Goal: Information Seeking & Learning: Learn about a topic

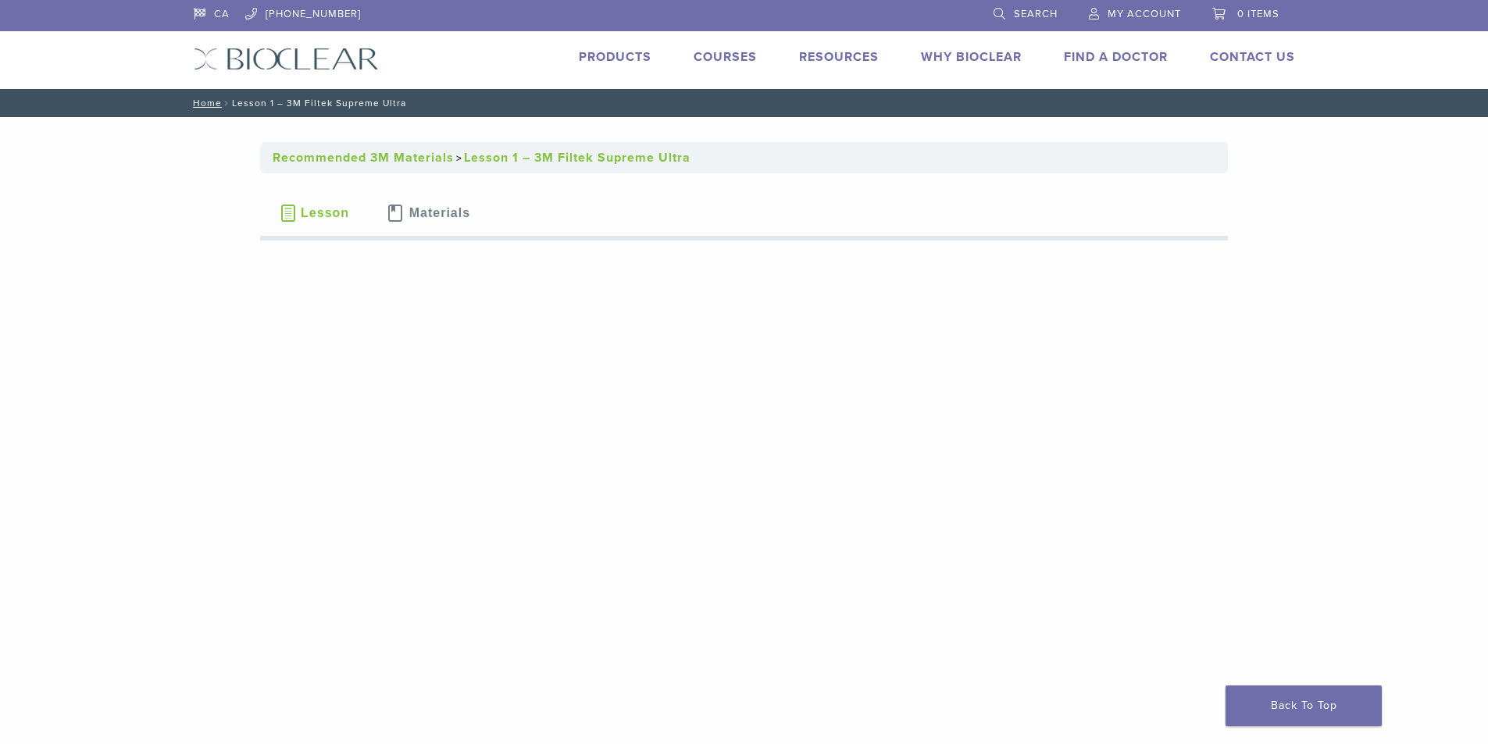
click at [335, 217] on span "Lesson" at bounding box center [325, 213] width 48 height 12
click at [414, 216] on span "Materials" at bounding box center [439, 213] width 61 height 12
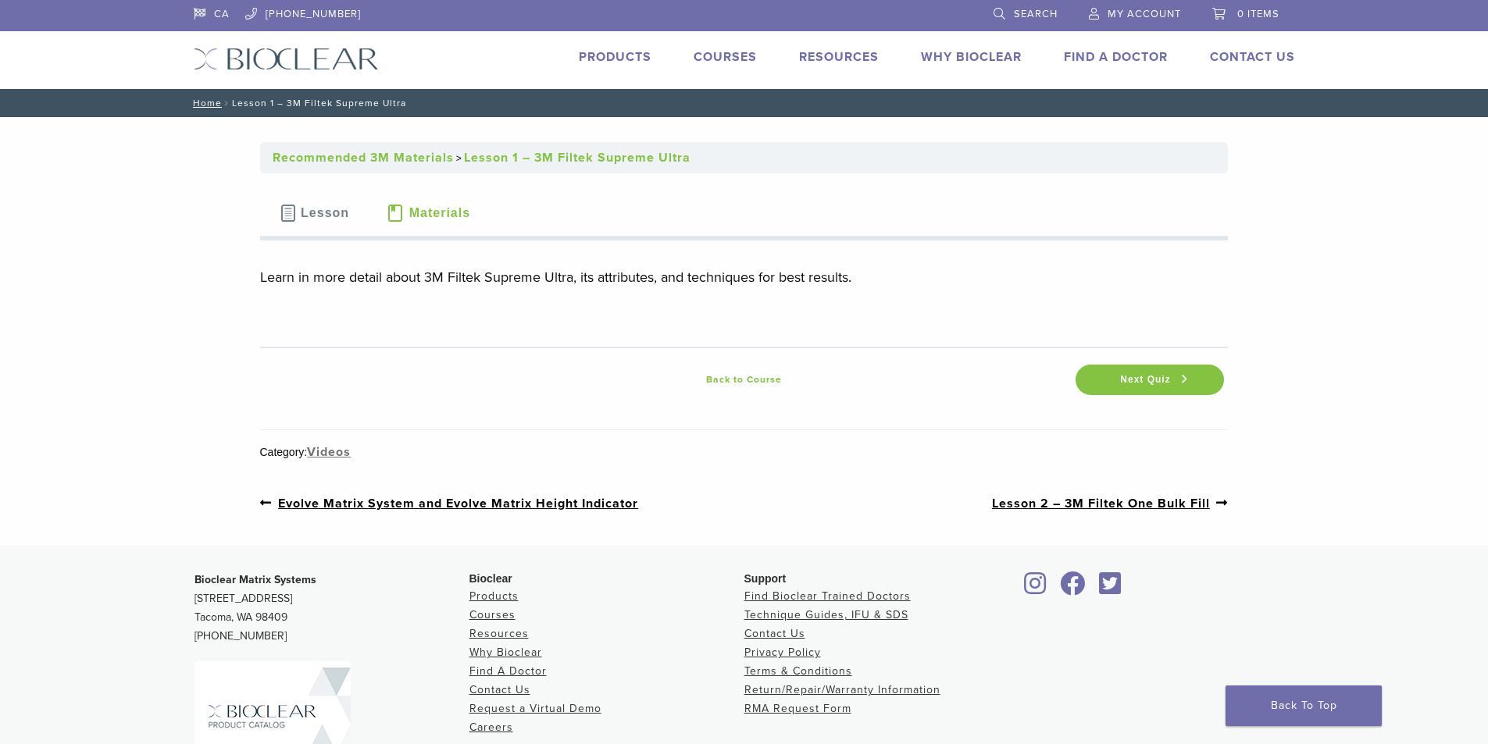
click at [621, 58] on link "Products" at bounding box center [615, 57] width 73 height 16
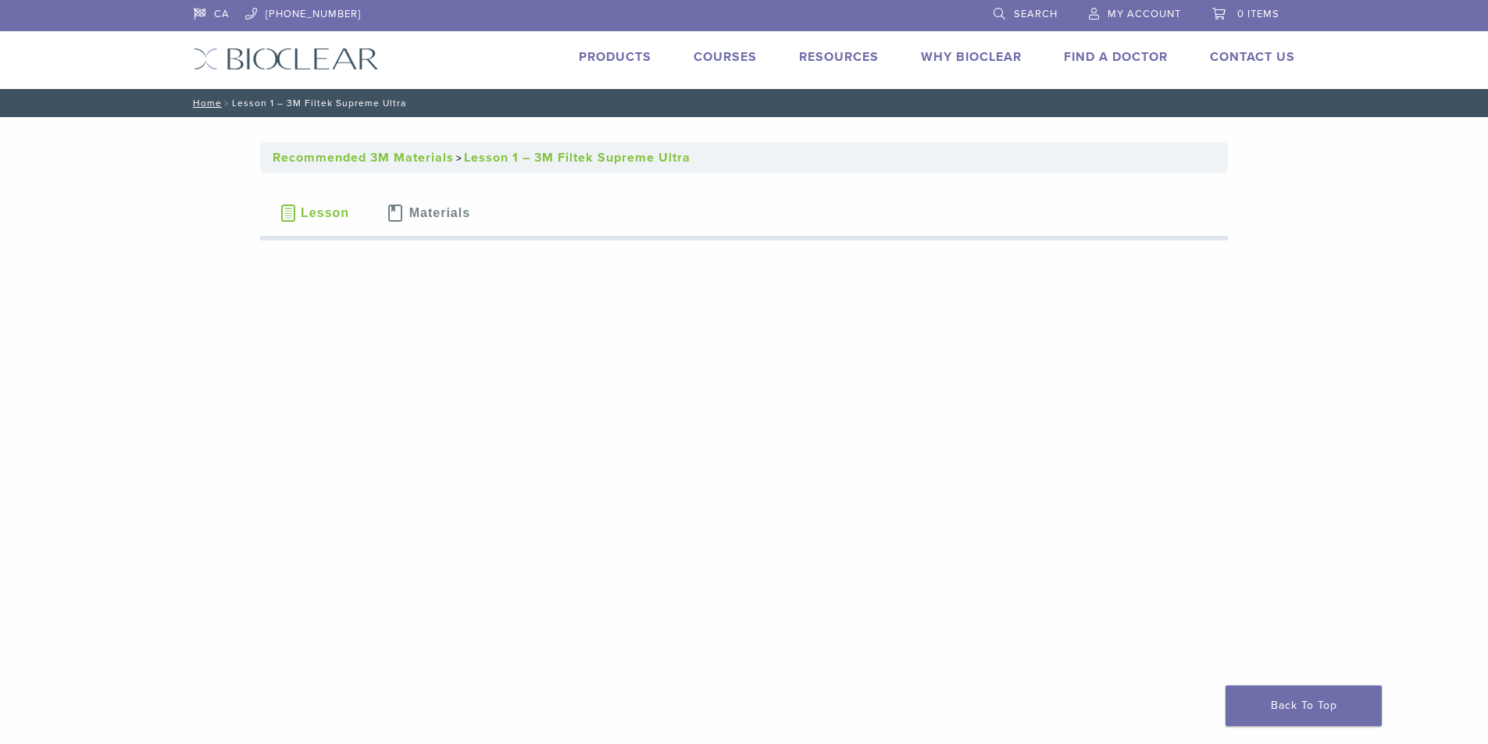
click at [451, 222] on button "Materials" at bounding box center [428, 213] width 121 height 55
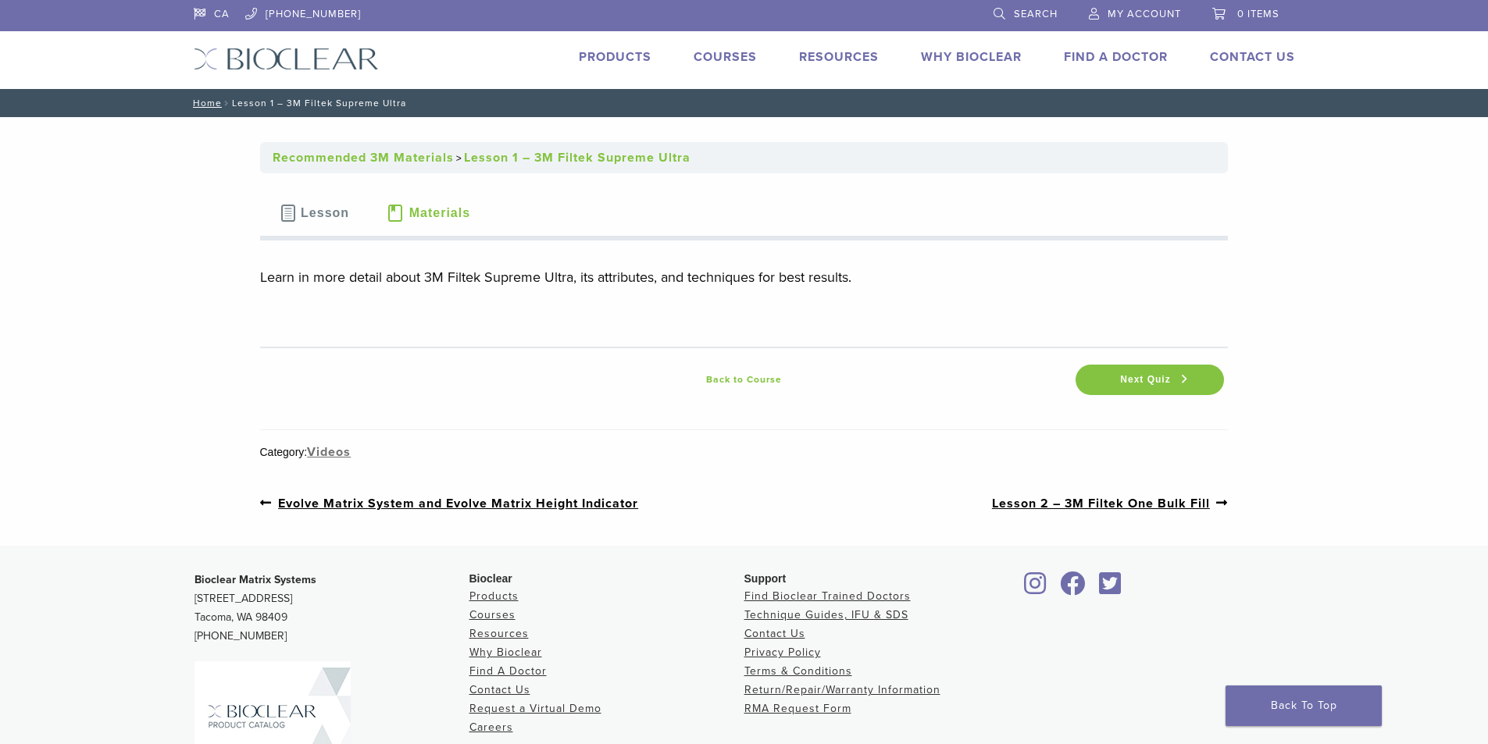
click at [710, 57] on link "Courses" at bounding box center [725, 57] width 63 height 16
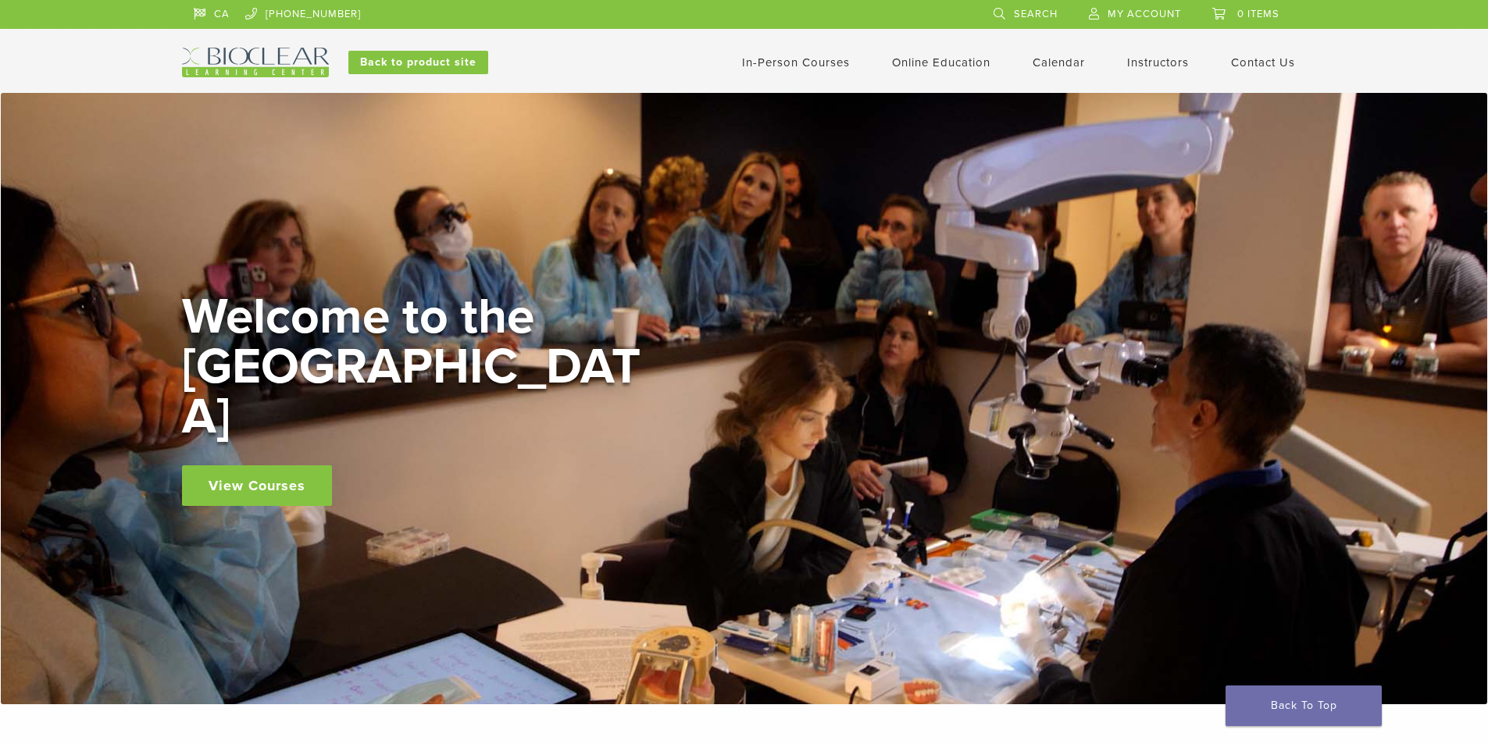
click at [268, 466] on link "View Courses" at bounding box center [257, 486] width 150 height 41
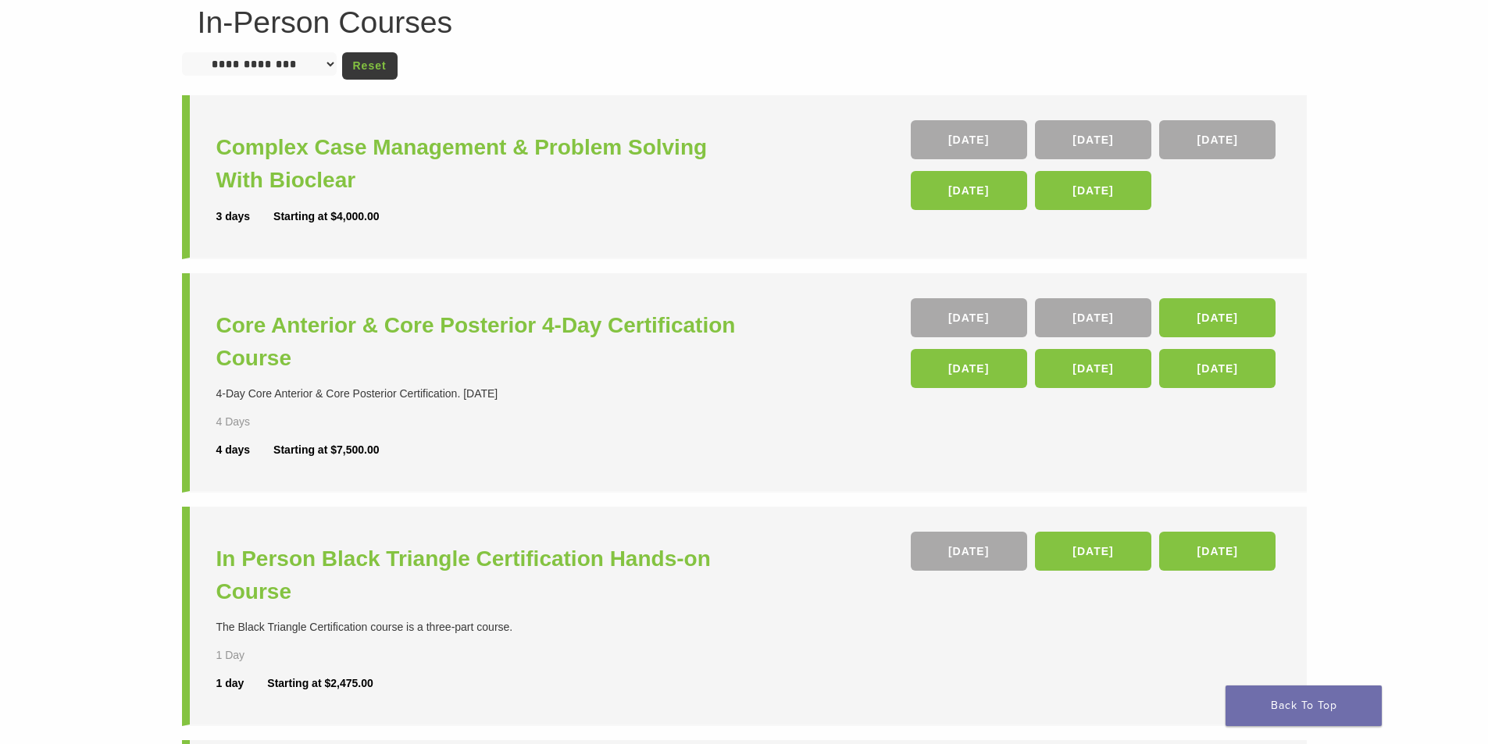
scroll to position [102, 0]
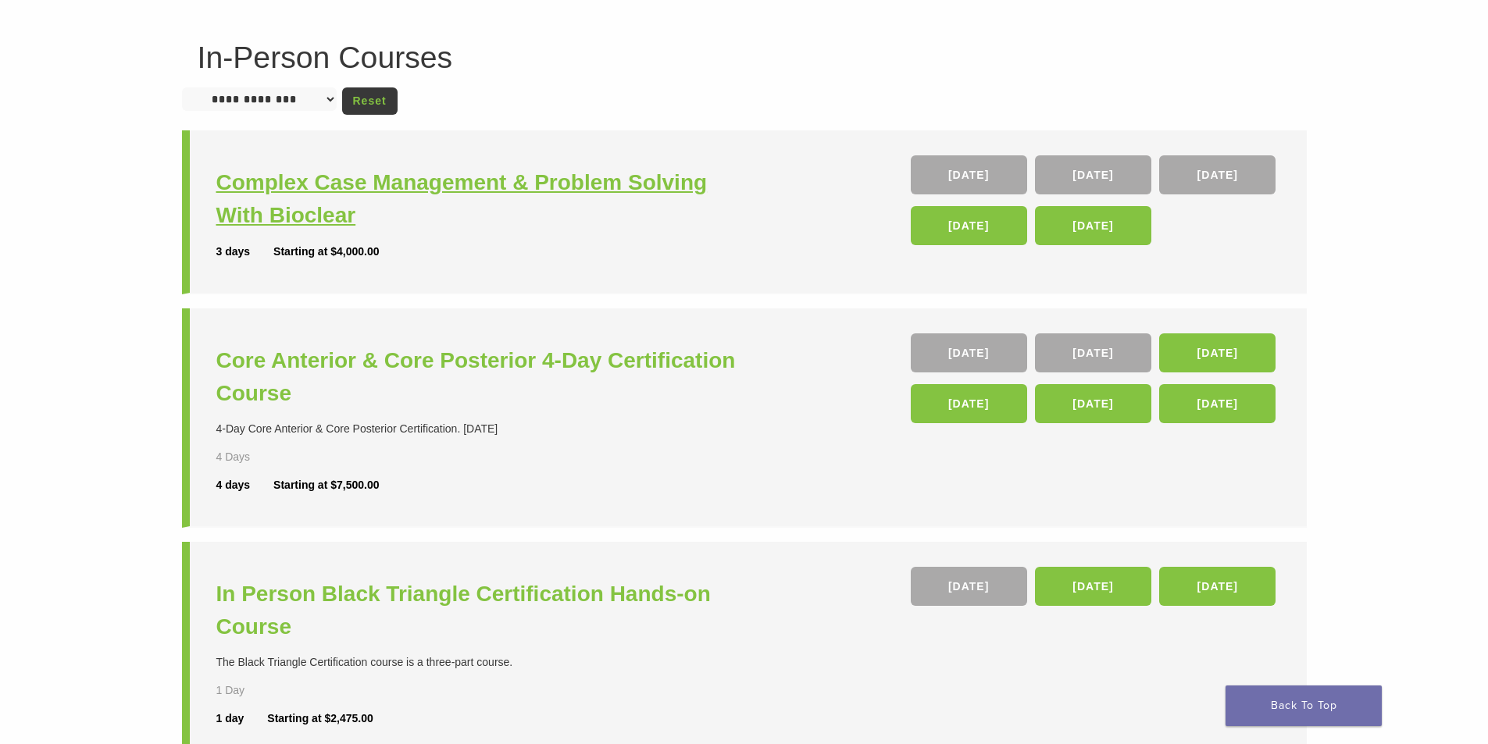
click at [366, 189] on h3 "Complex Case Management & Problem Solving With Bioclear" at bounding box center [482, 199] width 532 height 66
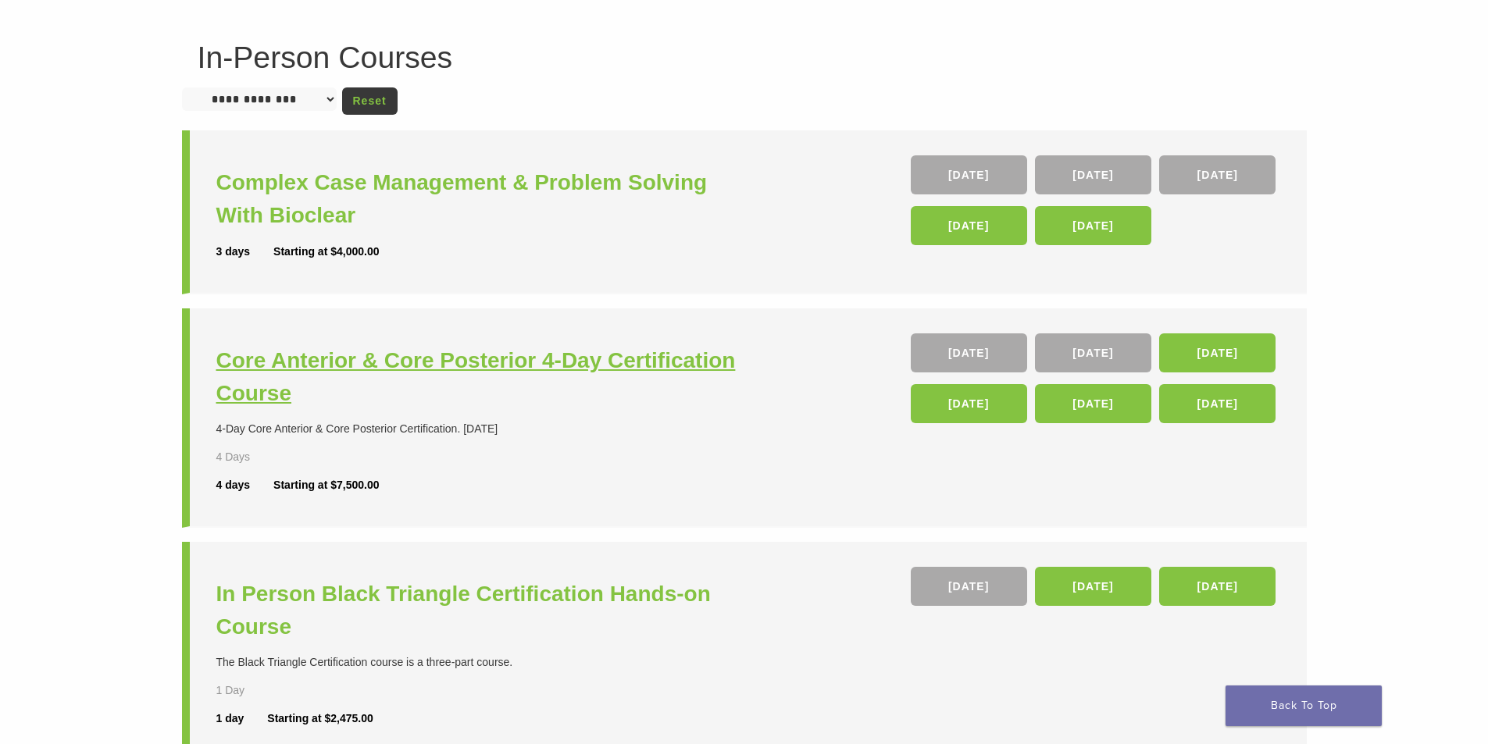
click at [372, 356] on h3 "Core Anterior & Core Posterior 4-Day Certification Course" at bounding box center [482, 377] width 532 height 66
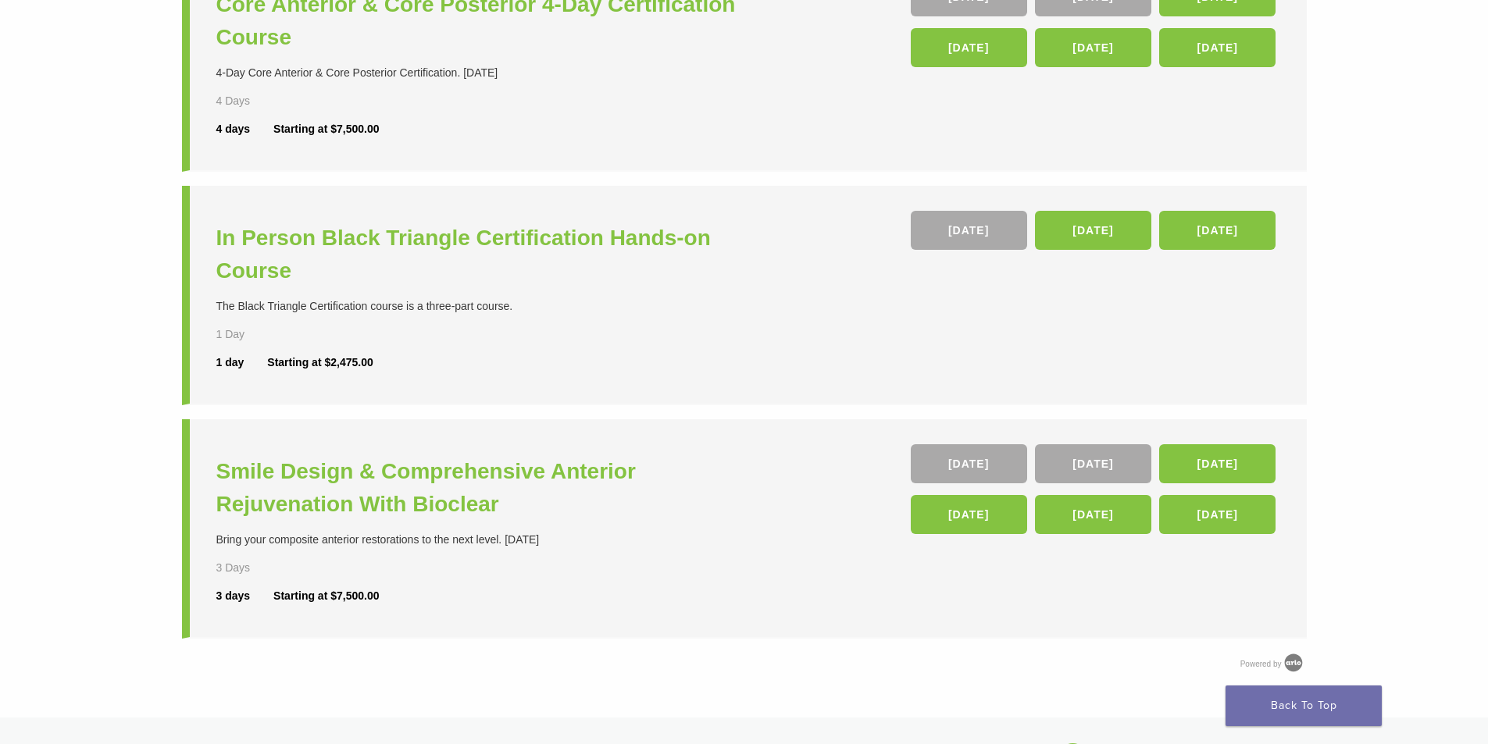
scroll to position [492, 0]
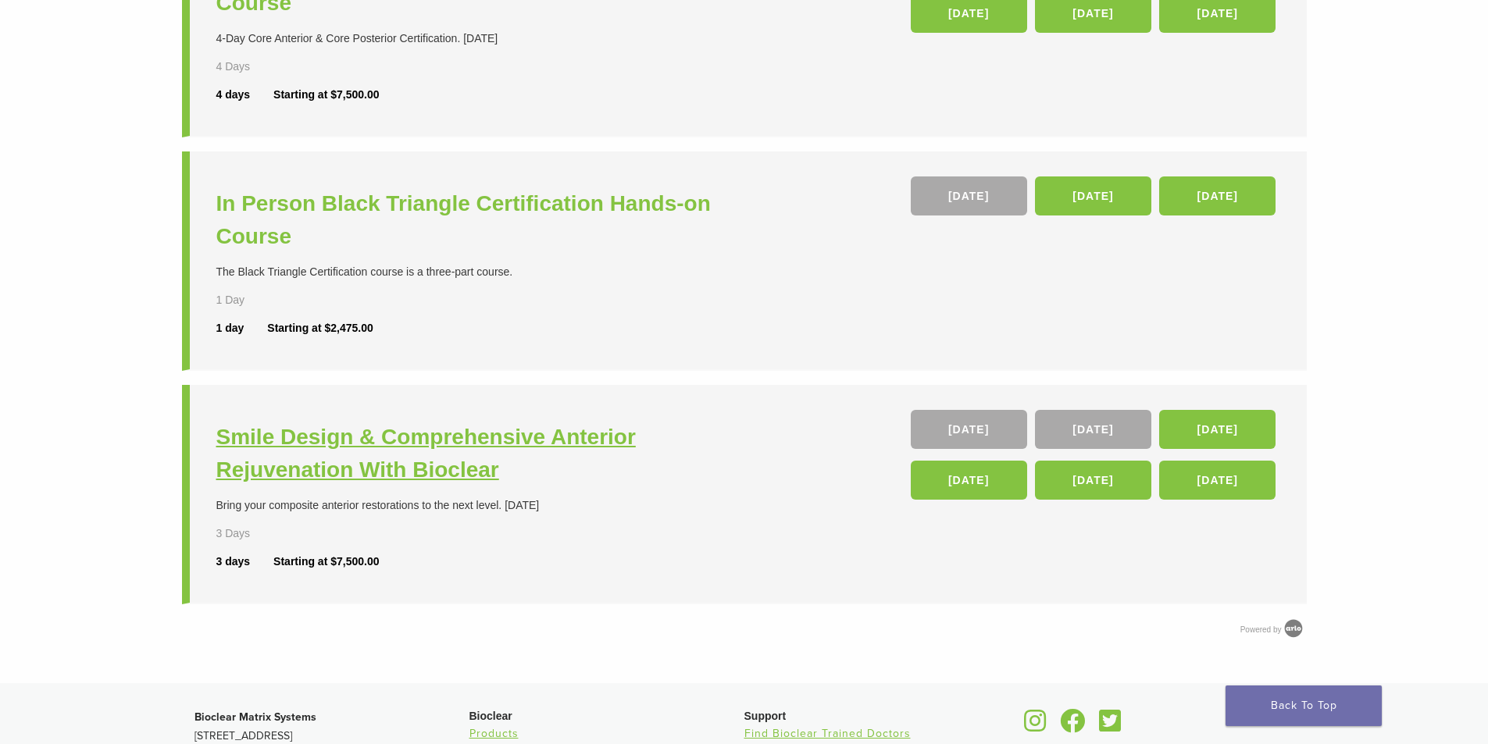
click at [489, 453] on h3 "Smile Design & Comprehensive Anterior Rejuvenation With Bioclear" at bounding box center [482, 454] width 532 height 66
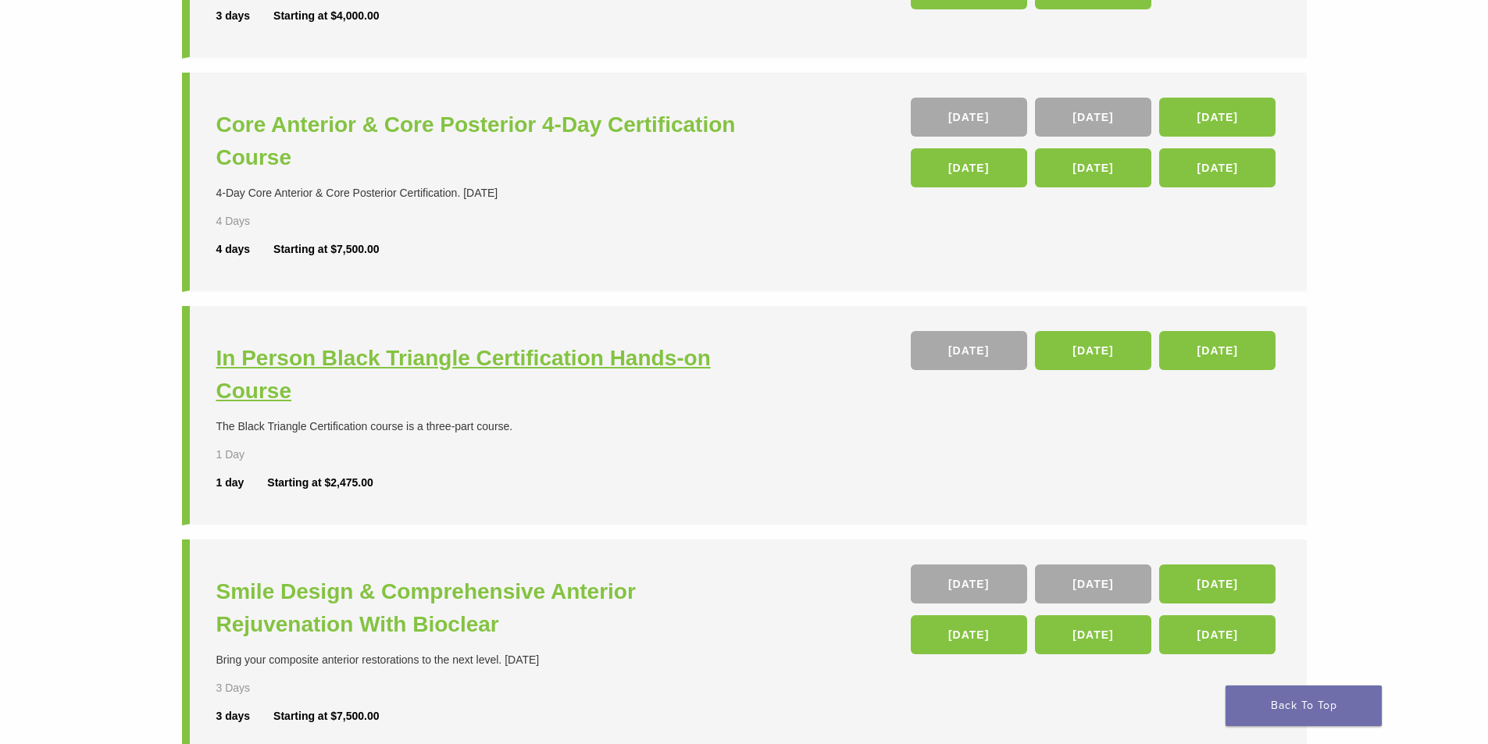
scroll to position [336, 0]
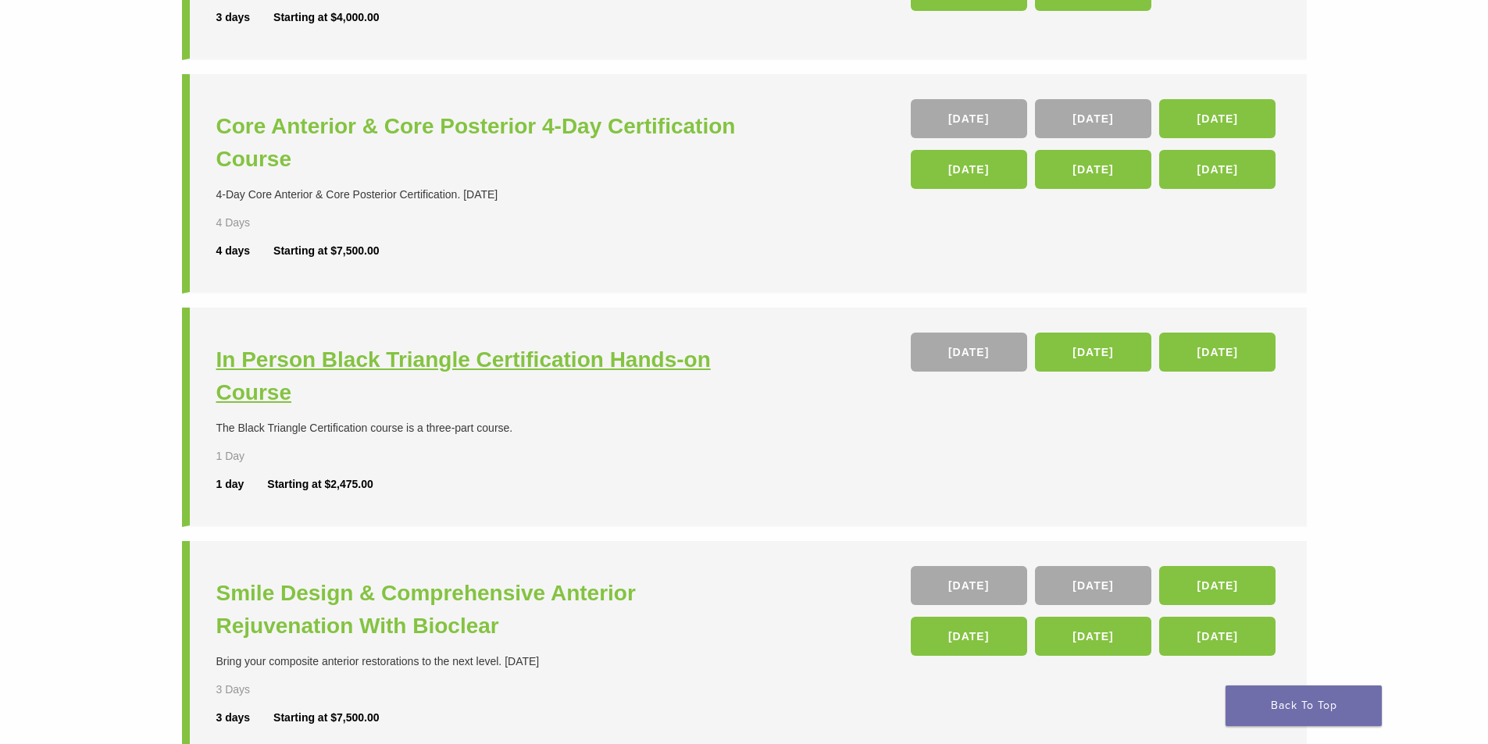
click at [362, 354] on h3 "In Person Black Triangle Certification Hands-on Course" at bounding box center [482, 377] width 532 height 66
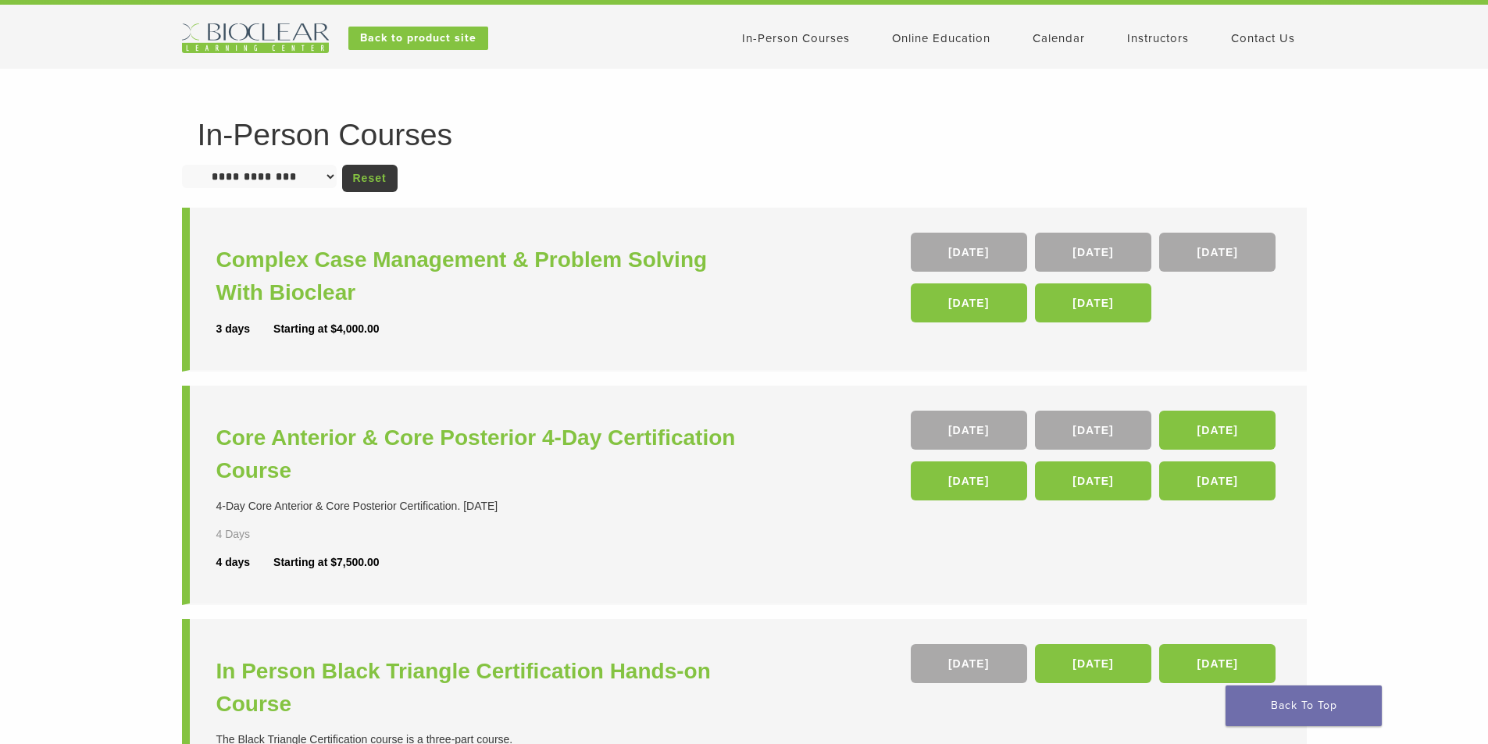
scroll to position [23, 0]
click at [414, 271] on h3 "Complex Case Management & Problem Solving With Bioclear" at bounding box center [482, 277] width 532 height 66
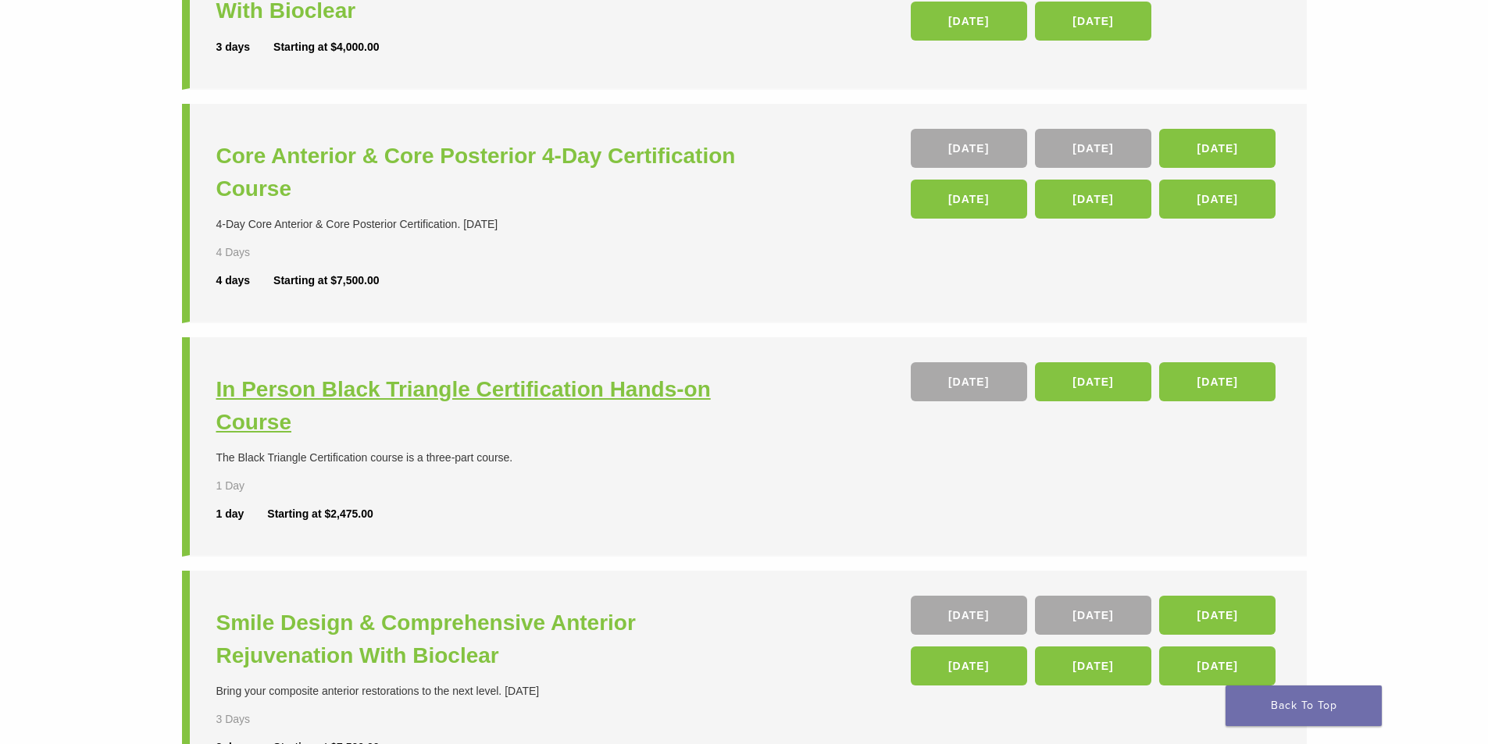
scroll to position [156, 0]
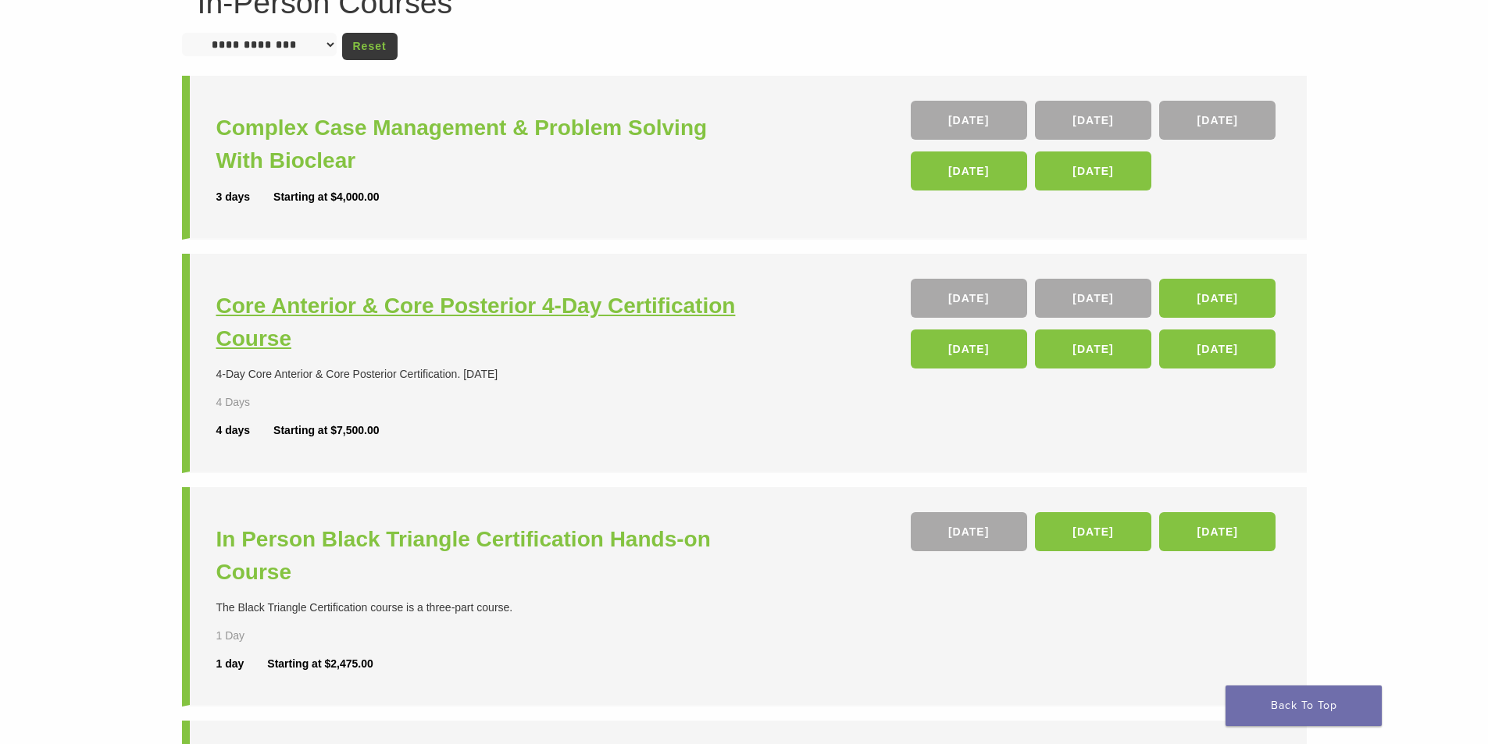
click at [402, 301] on h3 "Core Anterior & Core Posterior 4-Day Certification Course" at bounding box center [482, 323] width 532 height 66
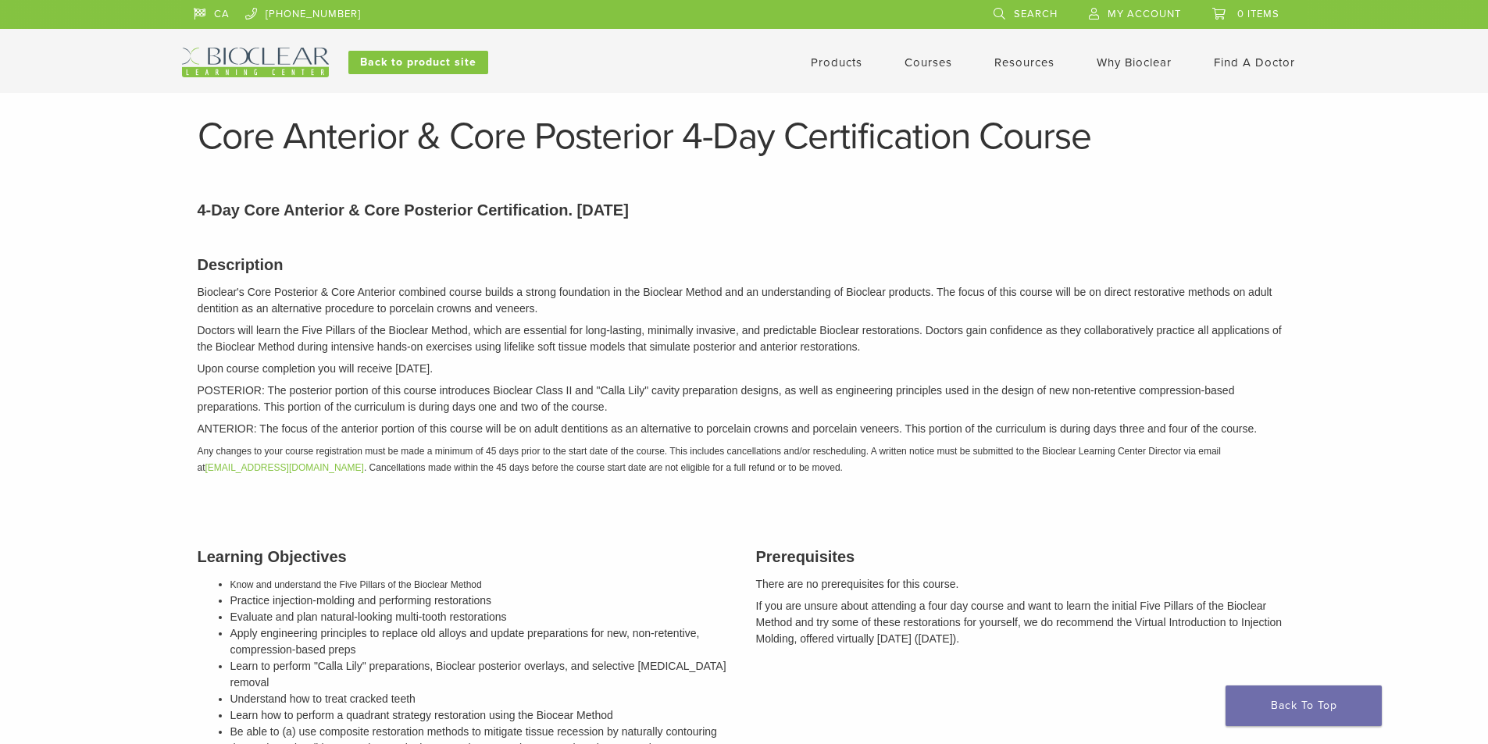
click at [842, 65] on link "Products" at bounding box center [837, 62] width 52 height 14
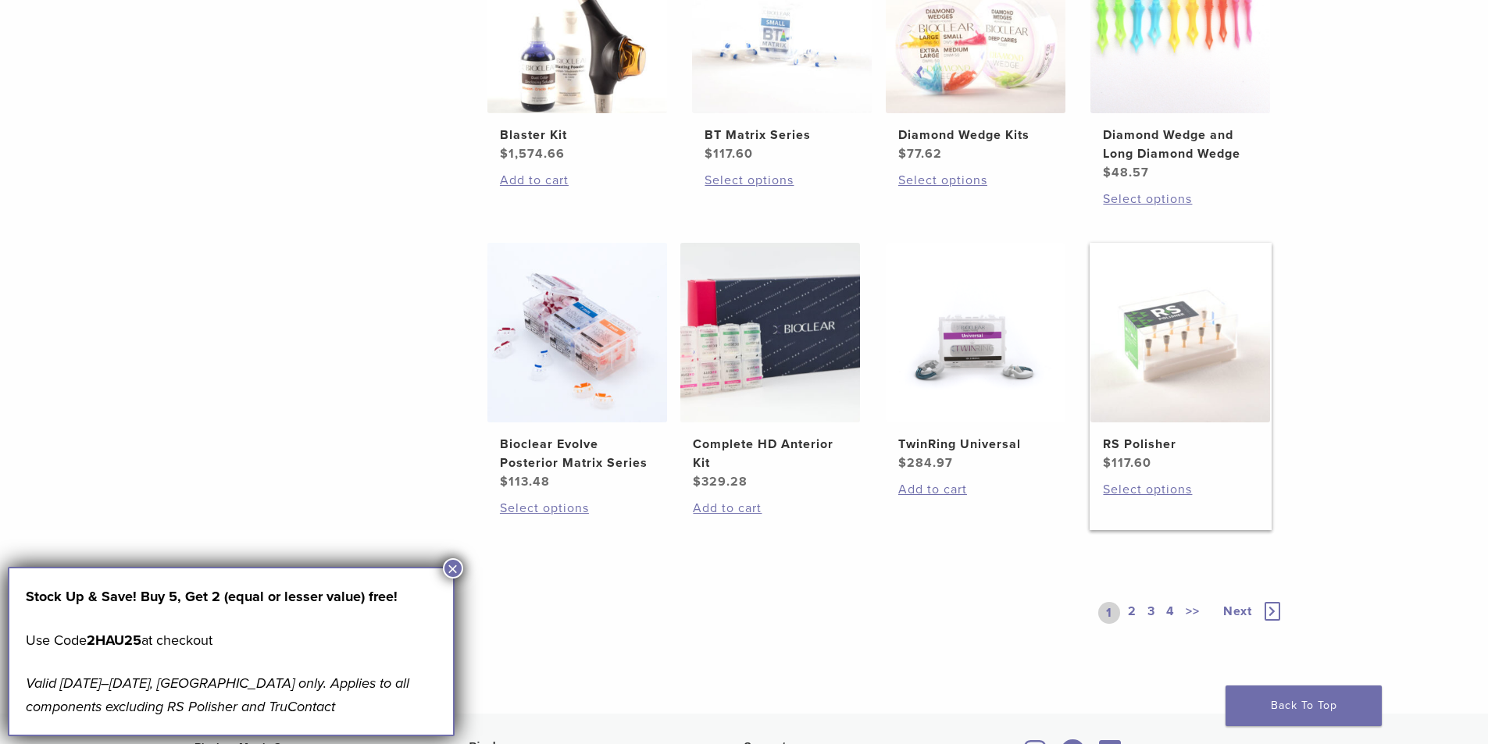
scroll to position [1172, 0]
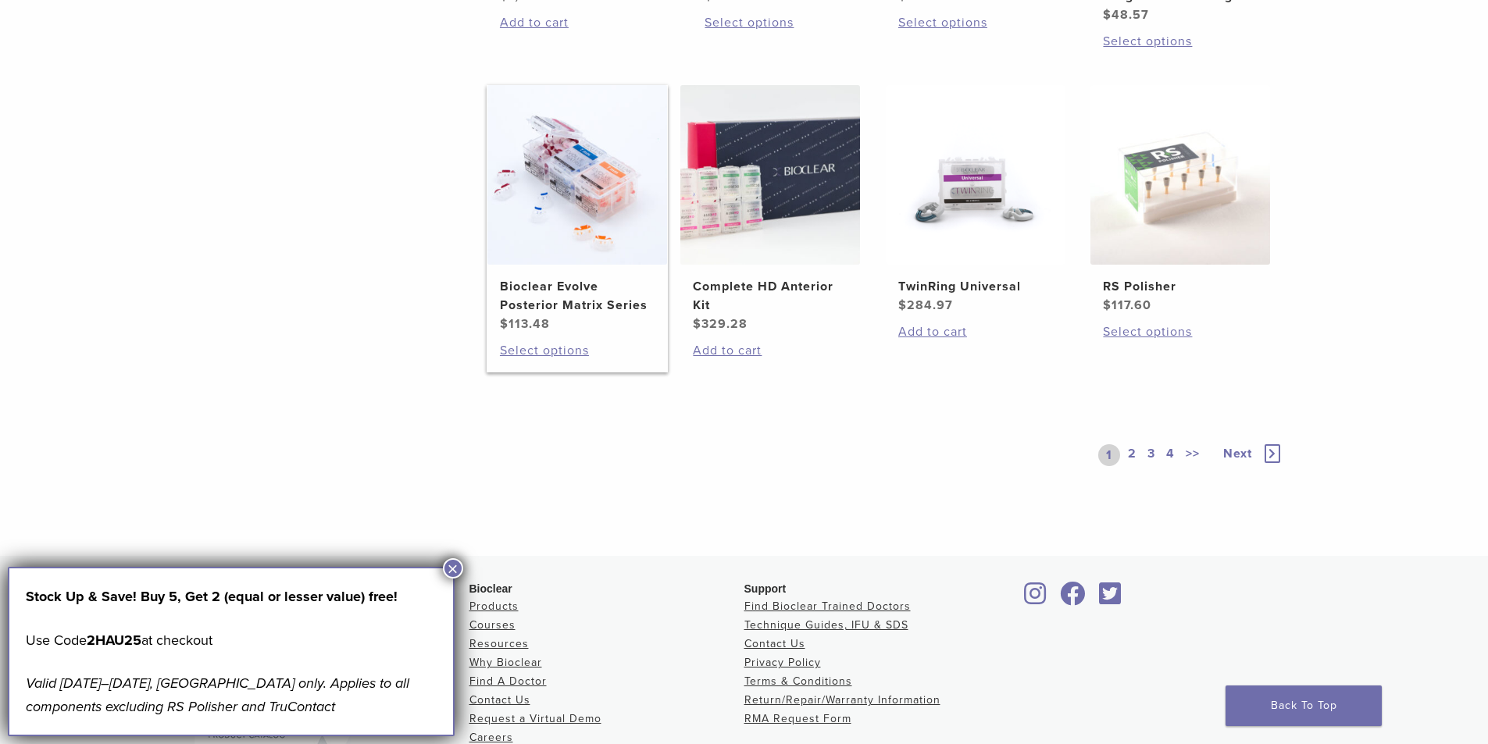
click at [576, 298] on h2 "Bioclear Evolve Posterior Matrix Series" at bounding box center [577, 295] width 155 height 37
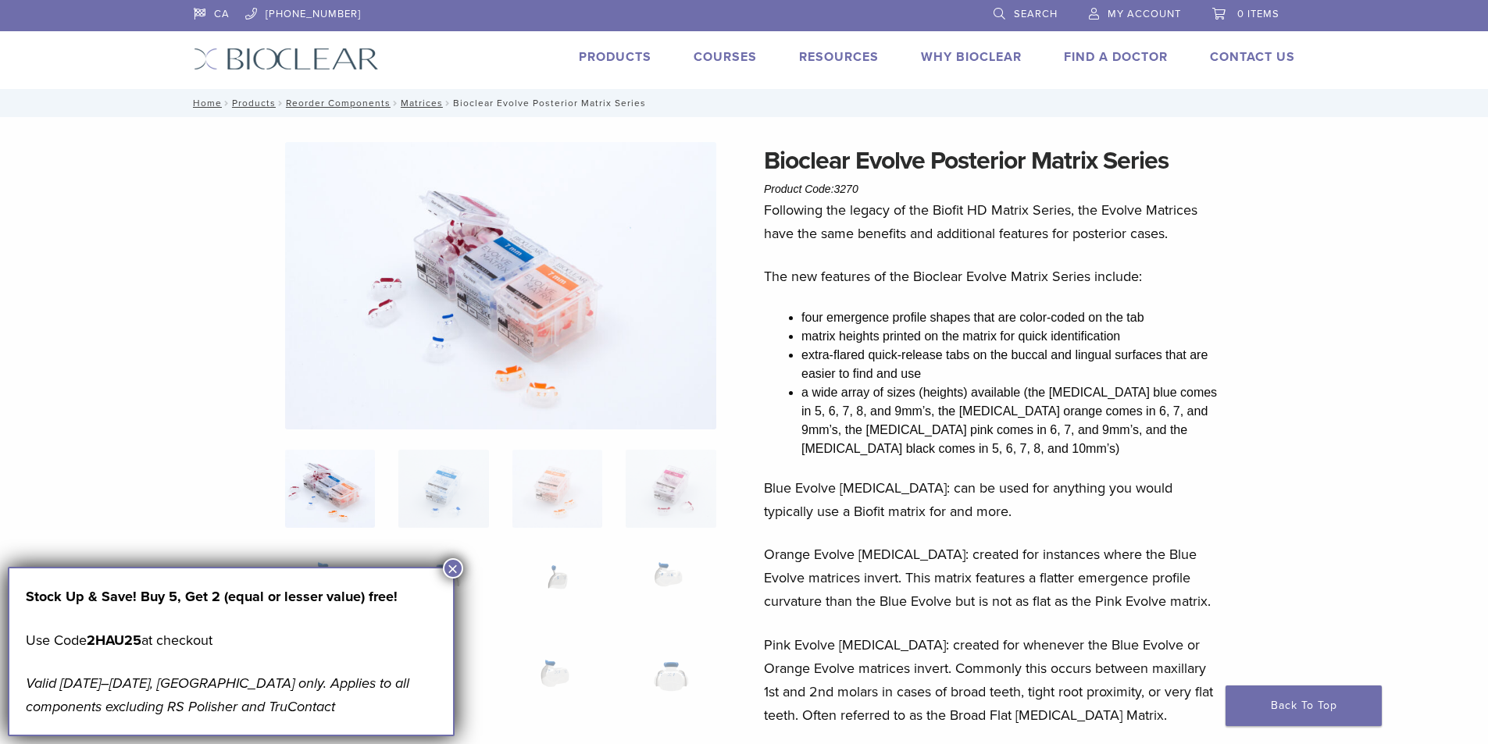
click at [613, 53] on link "Products" at bounding box center [615, 57] width 73 height 16
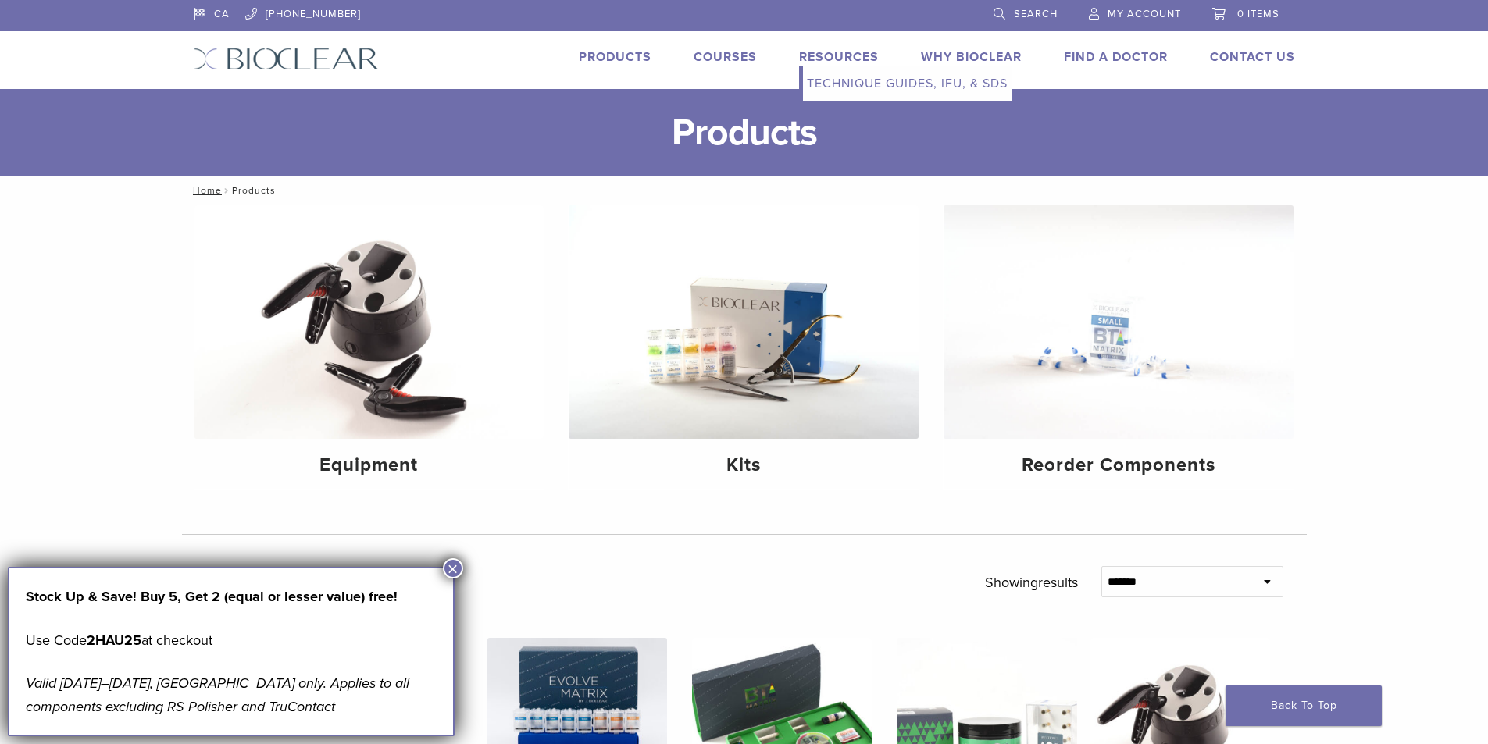
click at [869, 62] on link "Resources" at bounding box center [839, 57] width 80 height 16
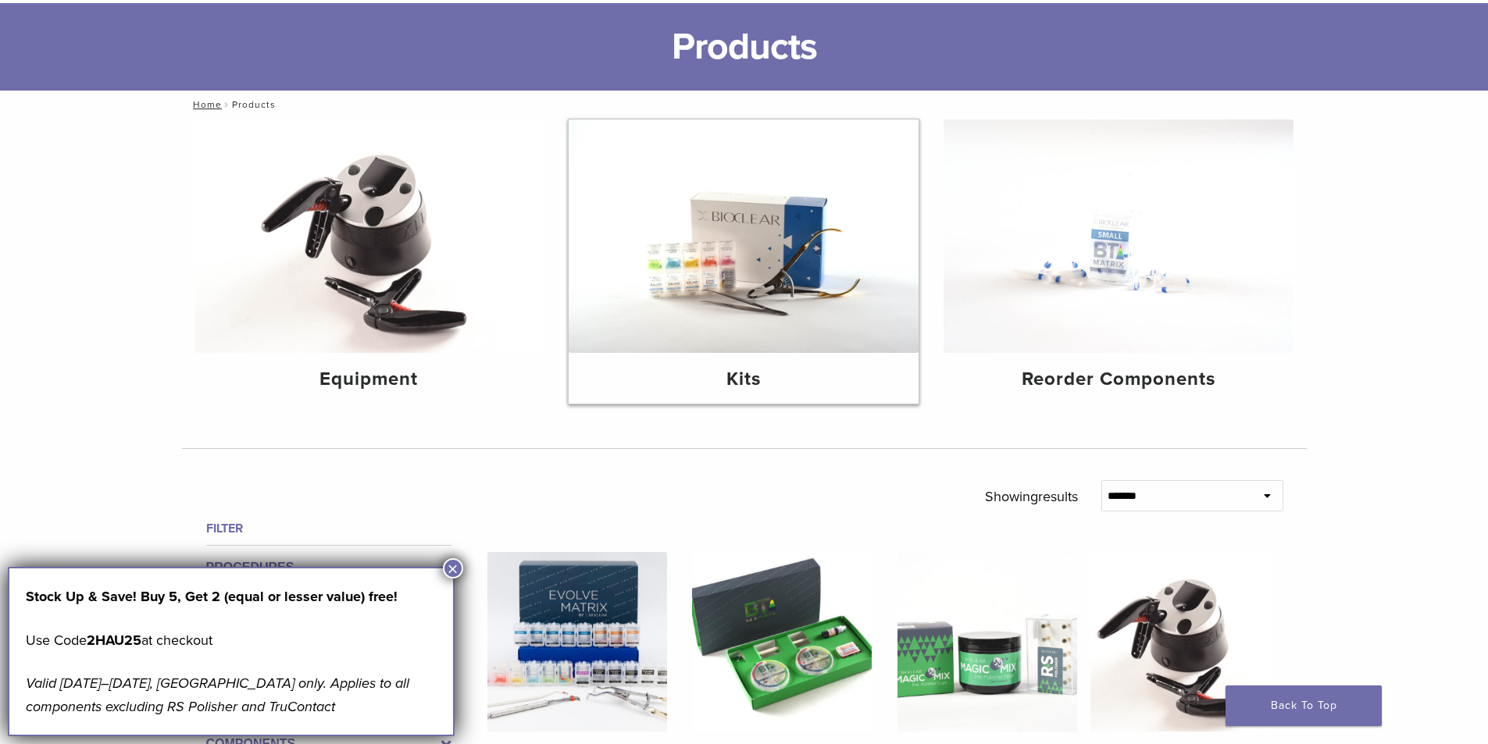
scroll to position [234, 0]
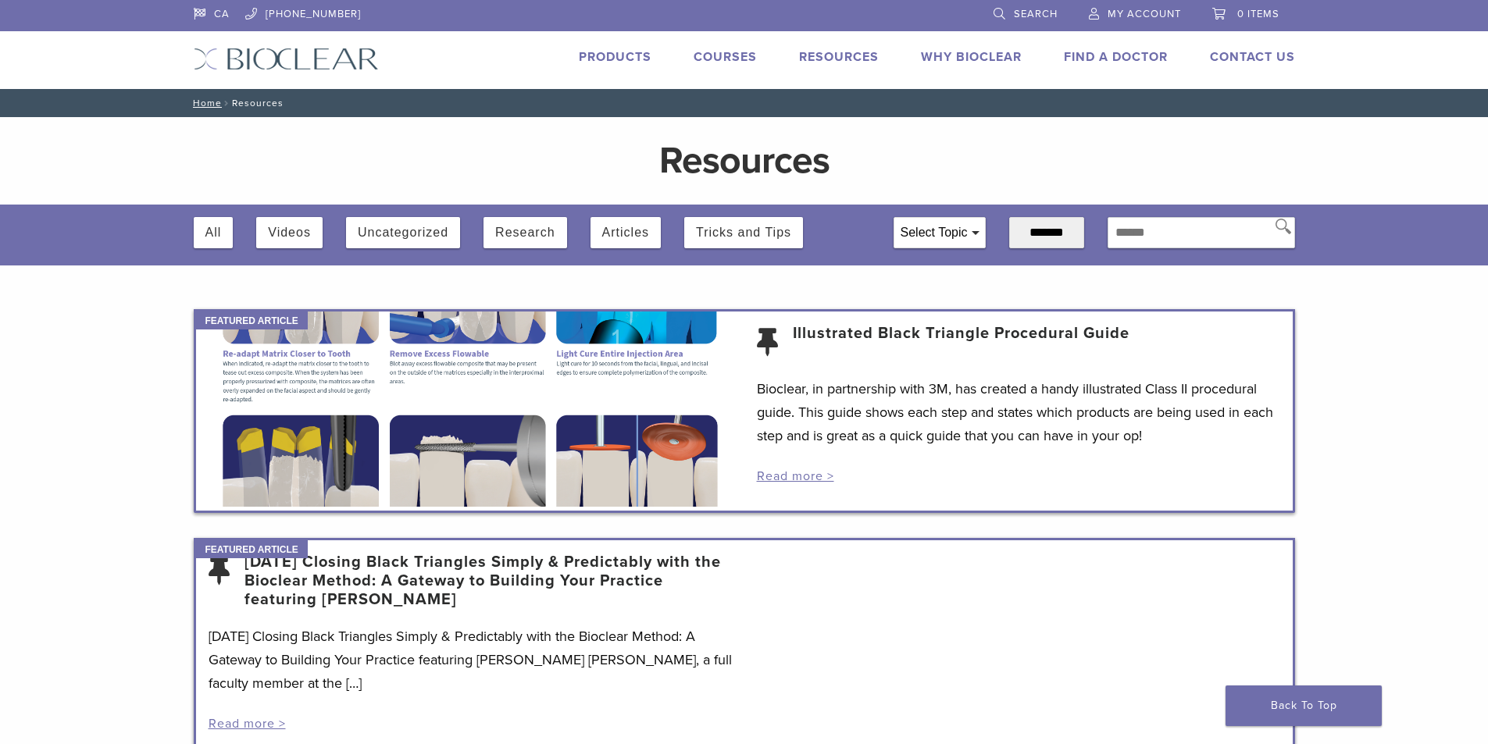
click at [630, 54] on link "Products" at bounding box center [615, 57] width 73 height 16
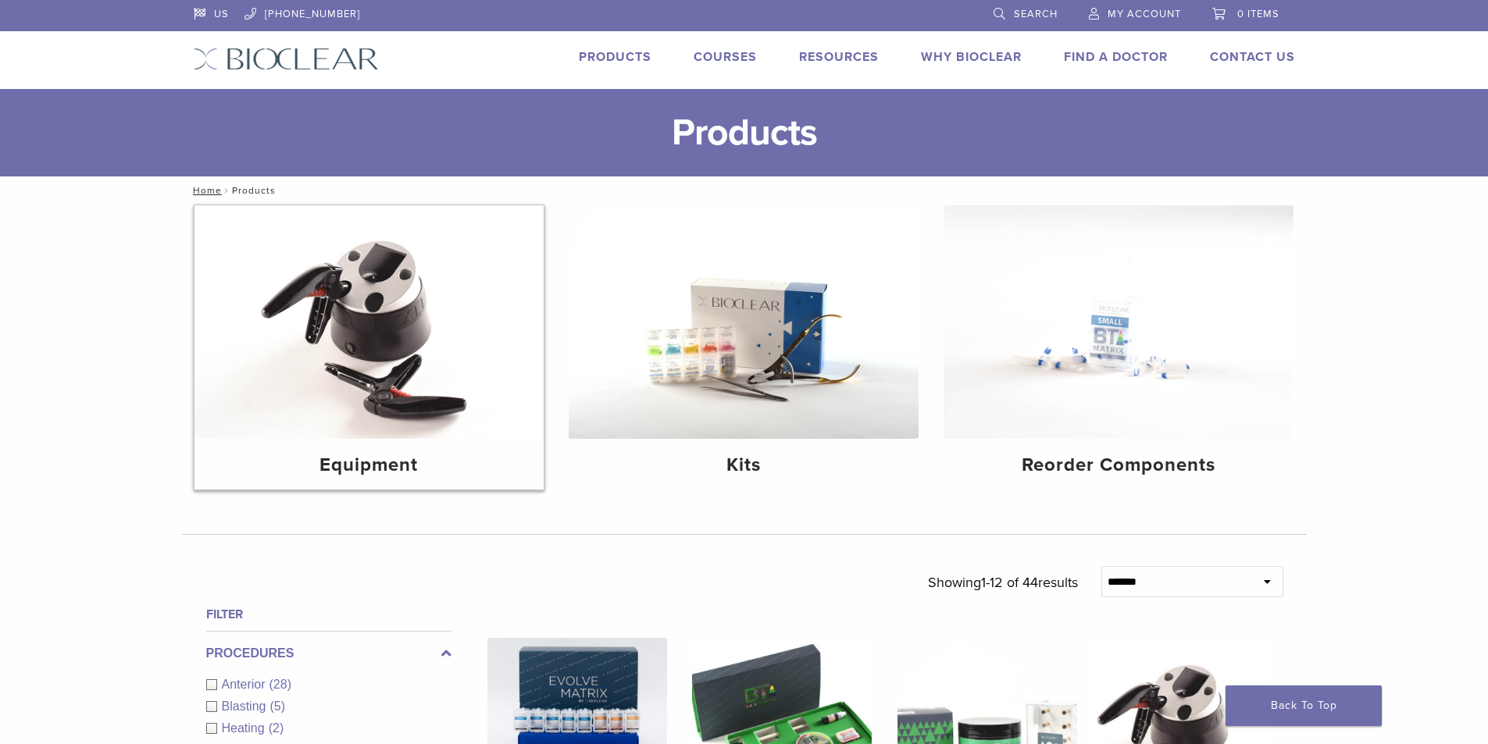
click at [368, 402] on img at bounding box center [369, 322] width 350 height 234
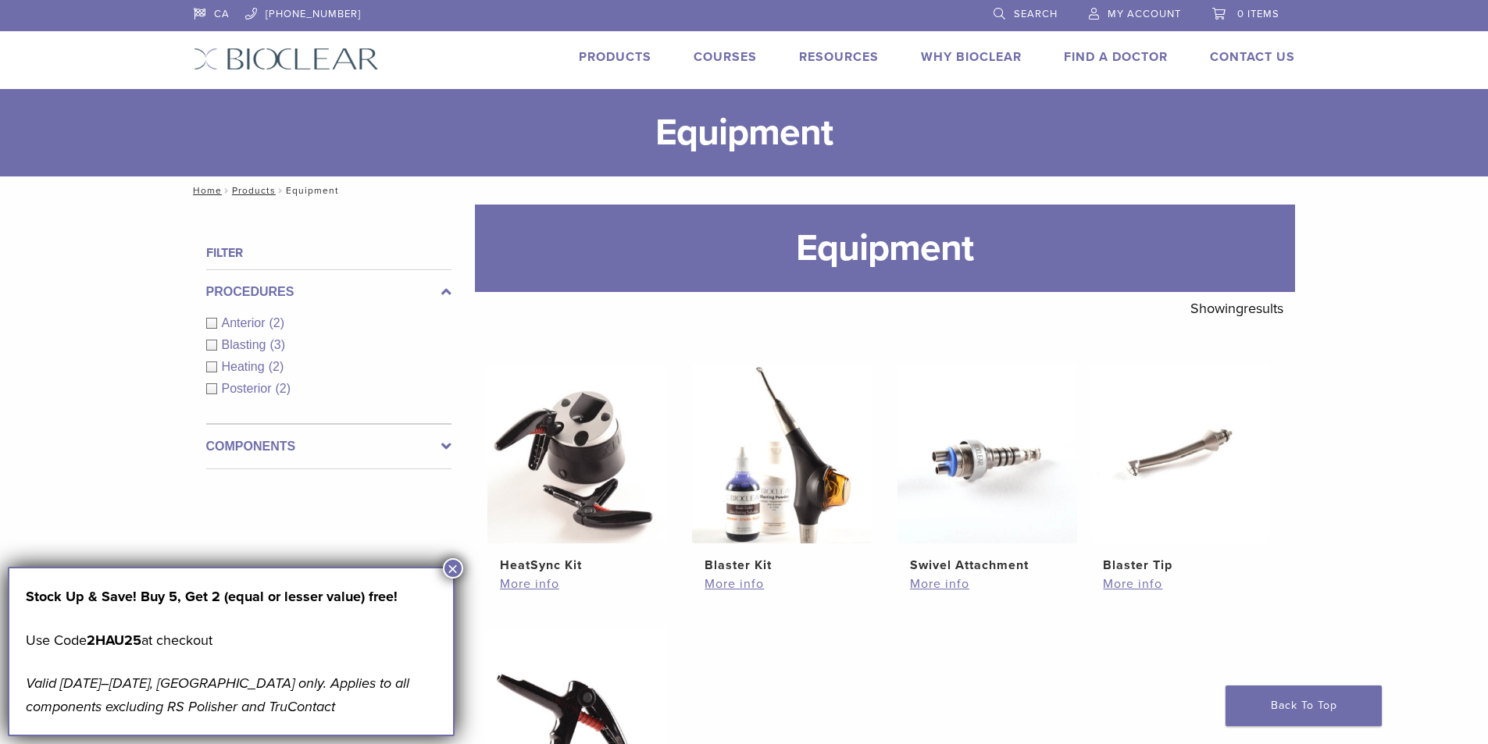
click at [595, 45] on div "CA [PHONE_NUMBER] Search My Account 0 items Cart No products in the cart. Back …" at bounding box center [744, 44] width 1125 height 89
click at [602, 66] on li "Products" at bounding box center [615, 57] width 73 height 19
click at [608, 48] on li "Products" at bounding box center [615, 57] width 73 height 19
click at [611, 57] on link "Products" at bounding box center [615, 57] width 73 height 16
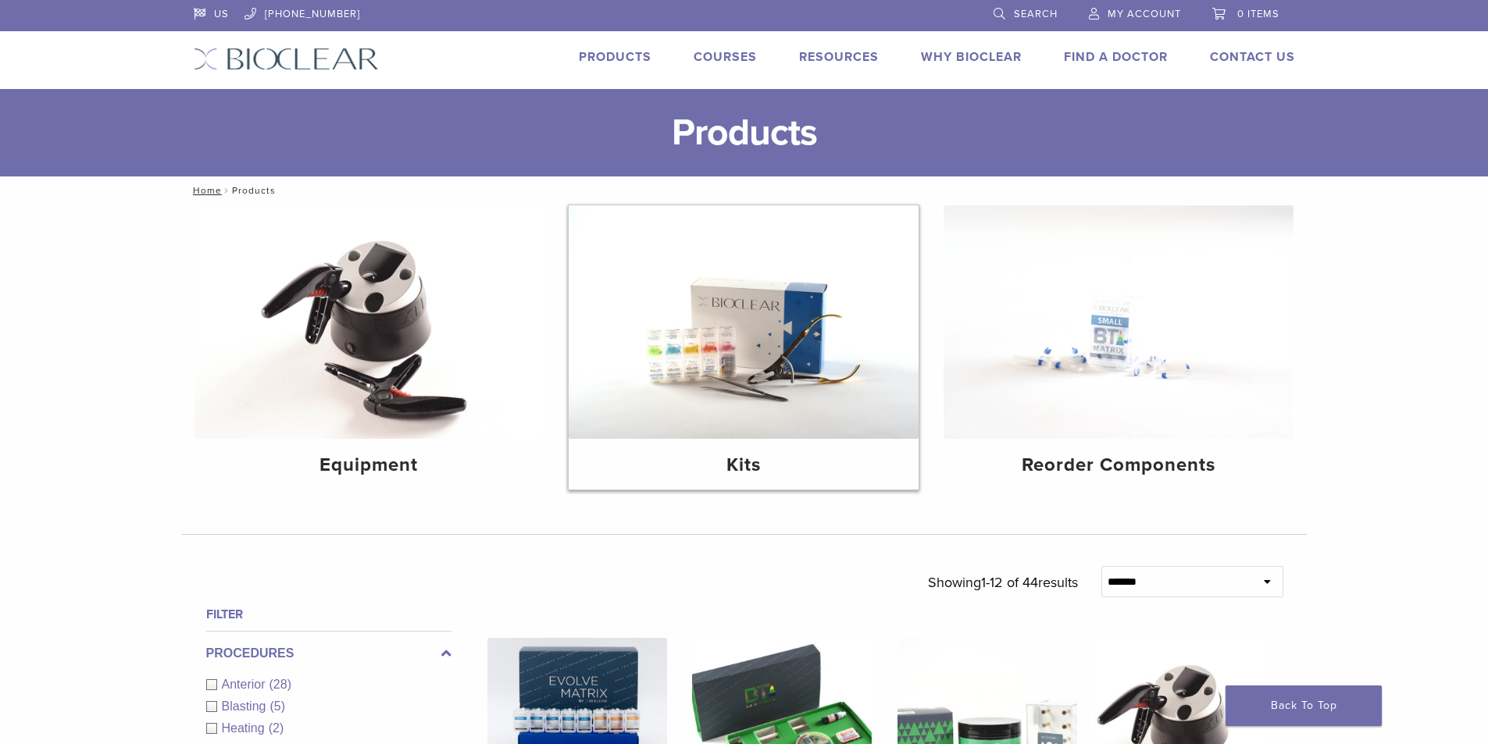
click at [776, 432] on img at bounding box center [744, 322] width 350 height 234
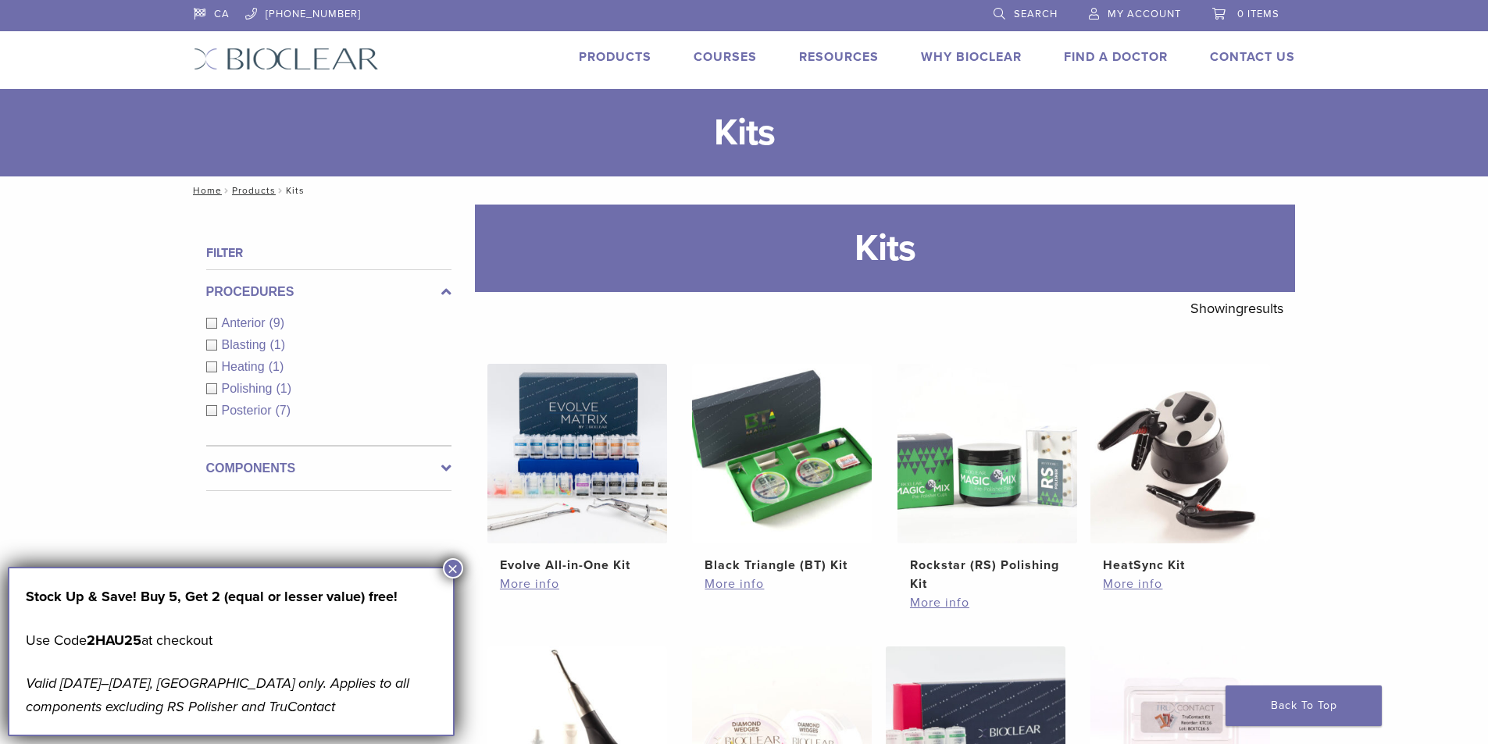
click at [230, 191] on span "/" at bounding box center [227, 191] width 10 height 8
click at [244, 190] on link "Products" at bounding box center [254, 190] width 44 height 11
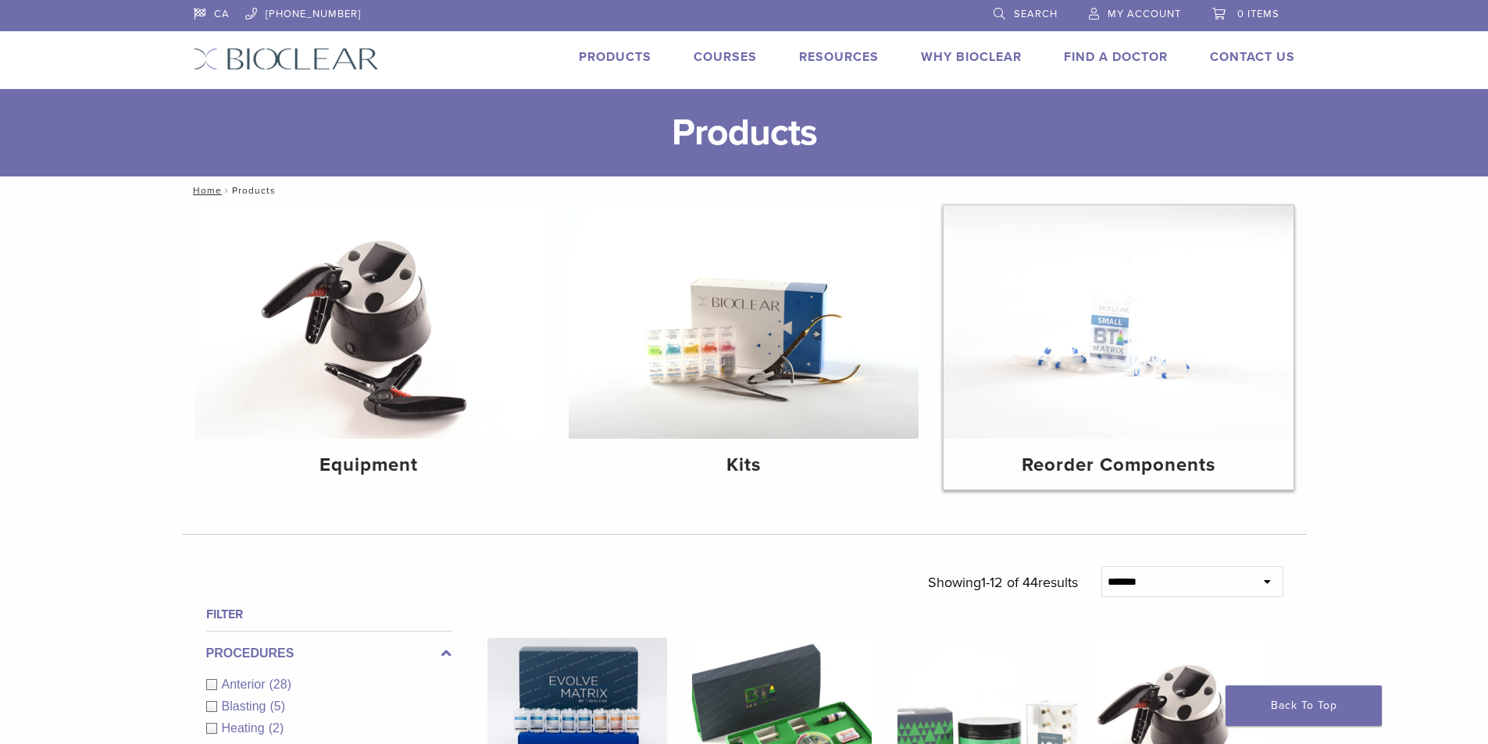
click at [1046, 396] on img at bounding box center [1119, 322] width 350 height 234
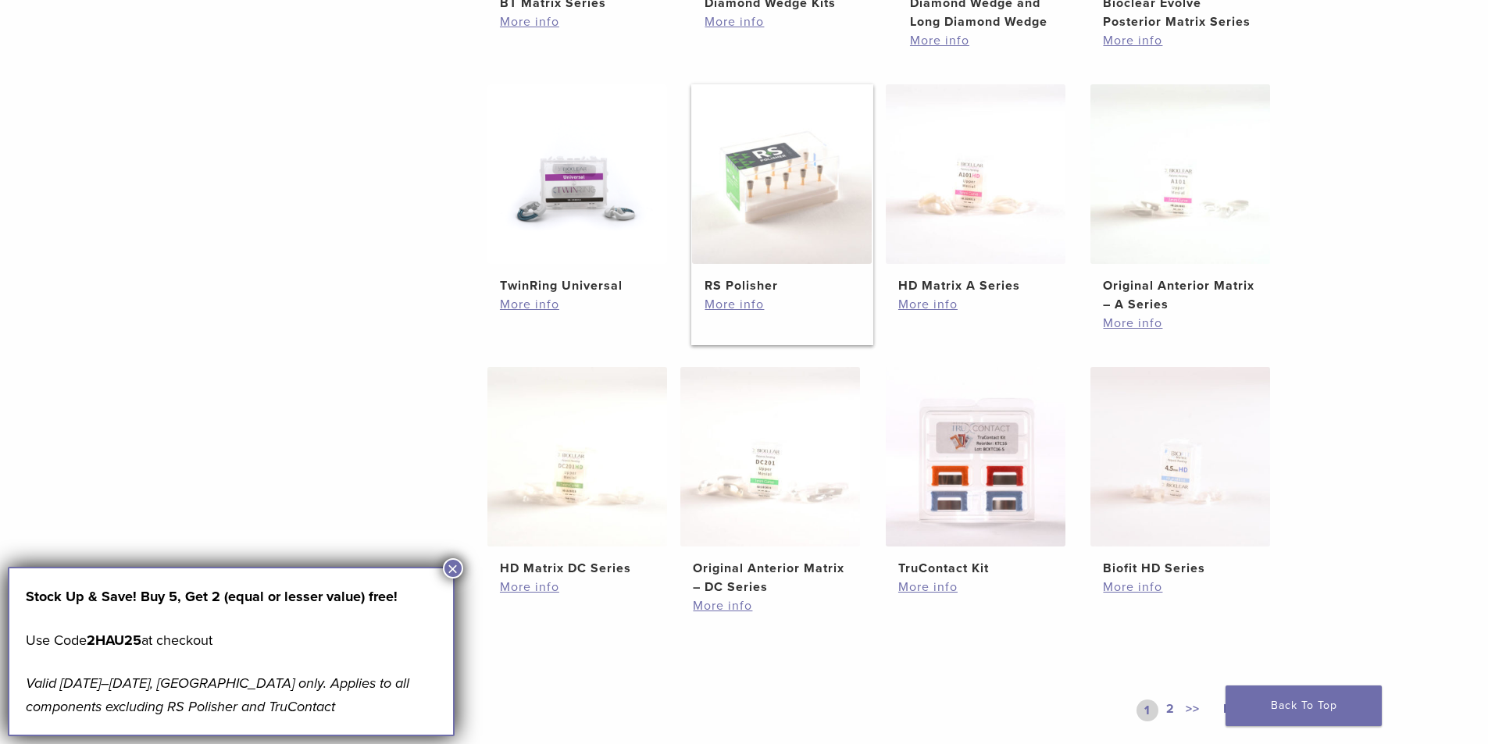
scroll to position [625, 0]
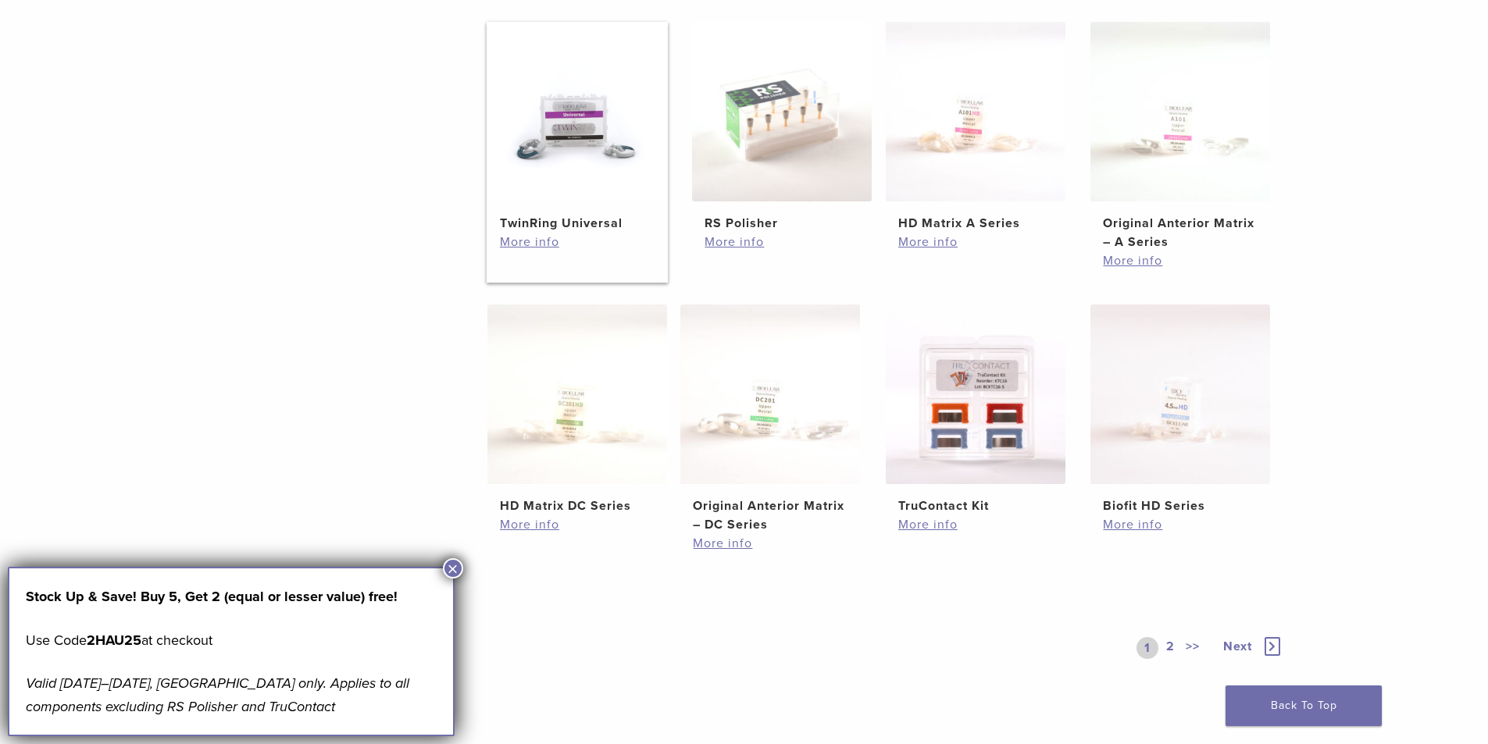
click at [569, 194] on img at bounding box center [577, 112] width 180 height 180
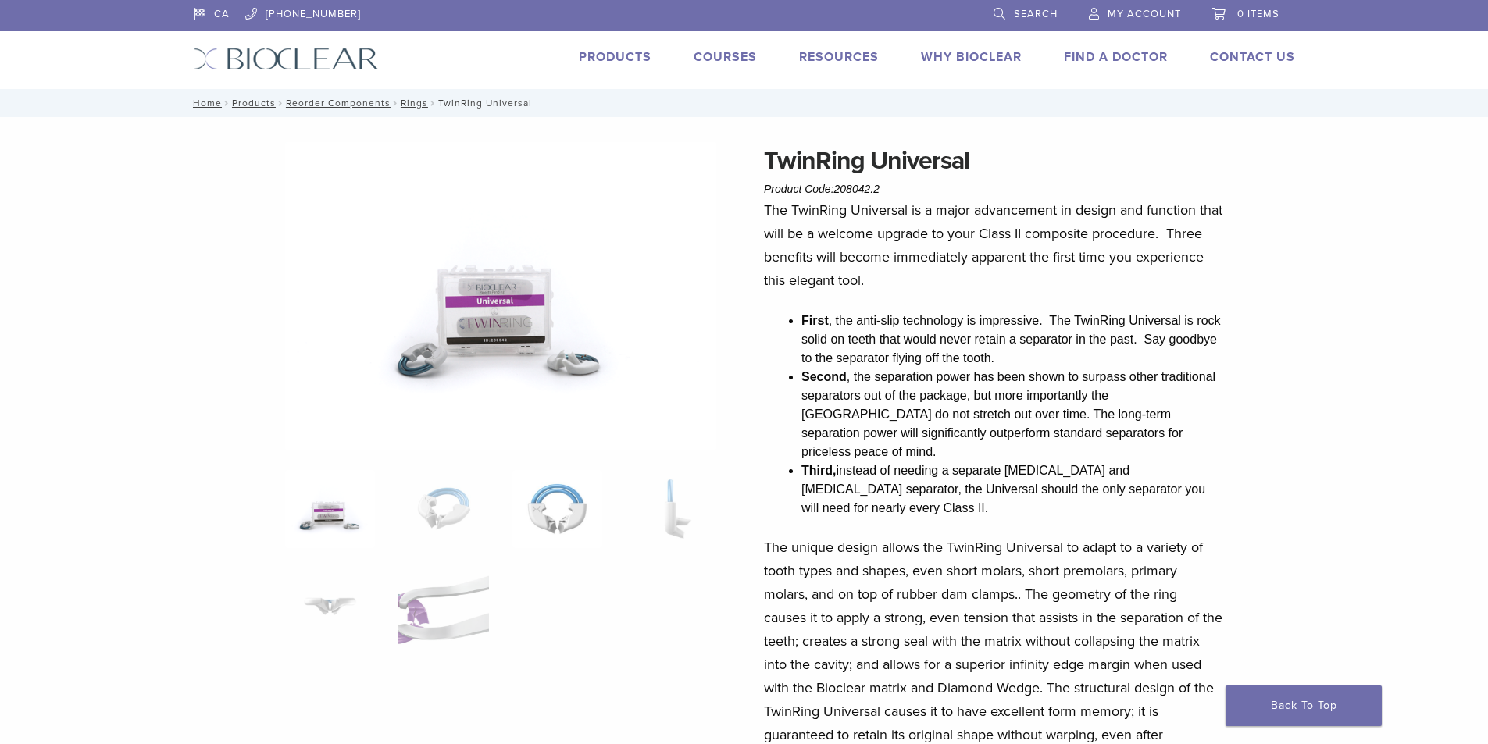
click at [556, 505] on img at bounding box center [557, 509] width 90 height 78
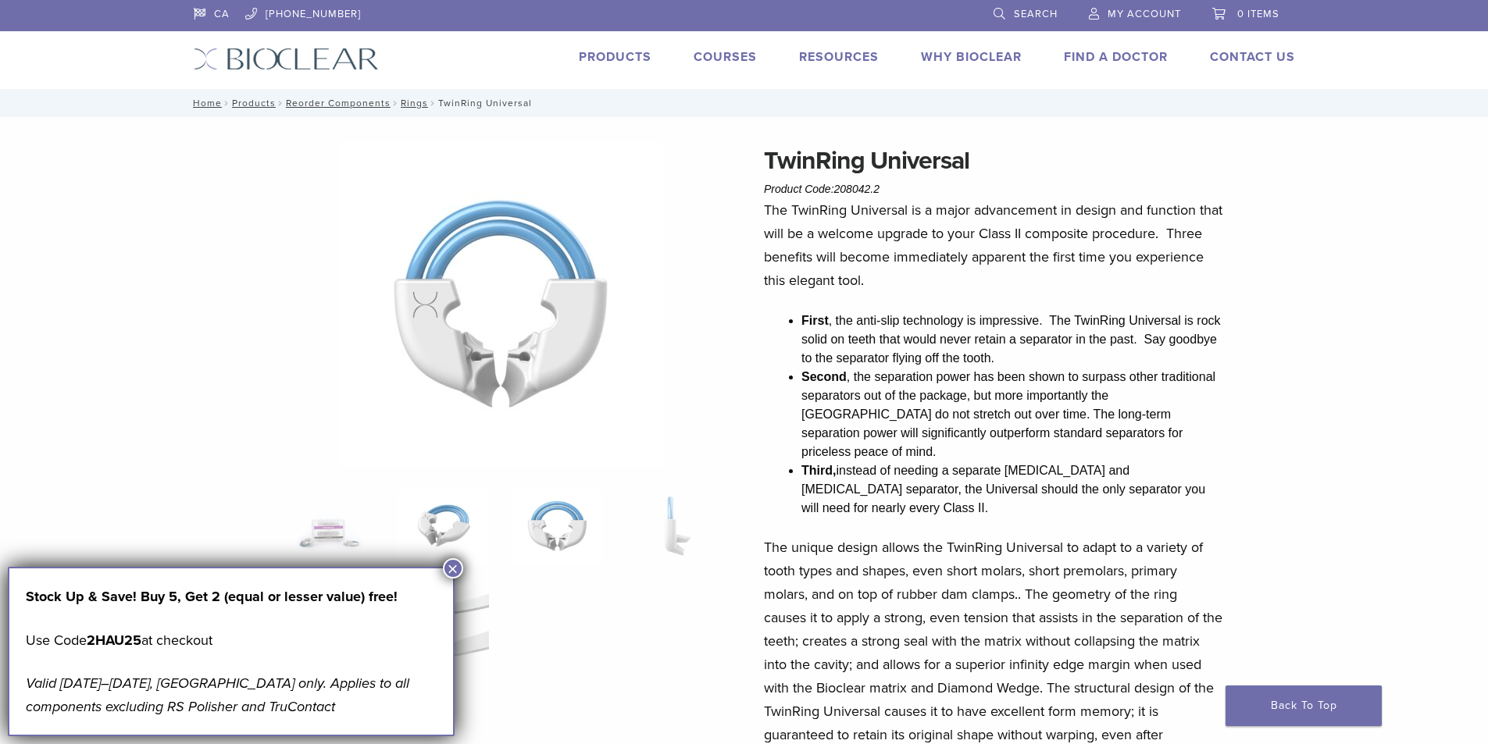
click at [428, 505] on img at bounding box center [443, 526] width 90 height 78
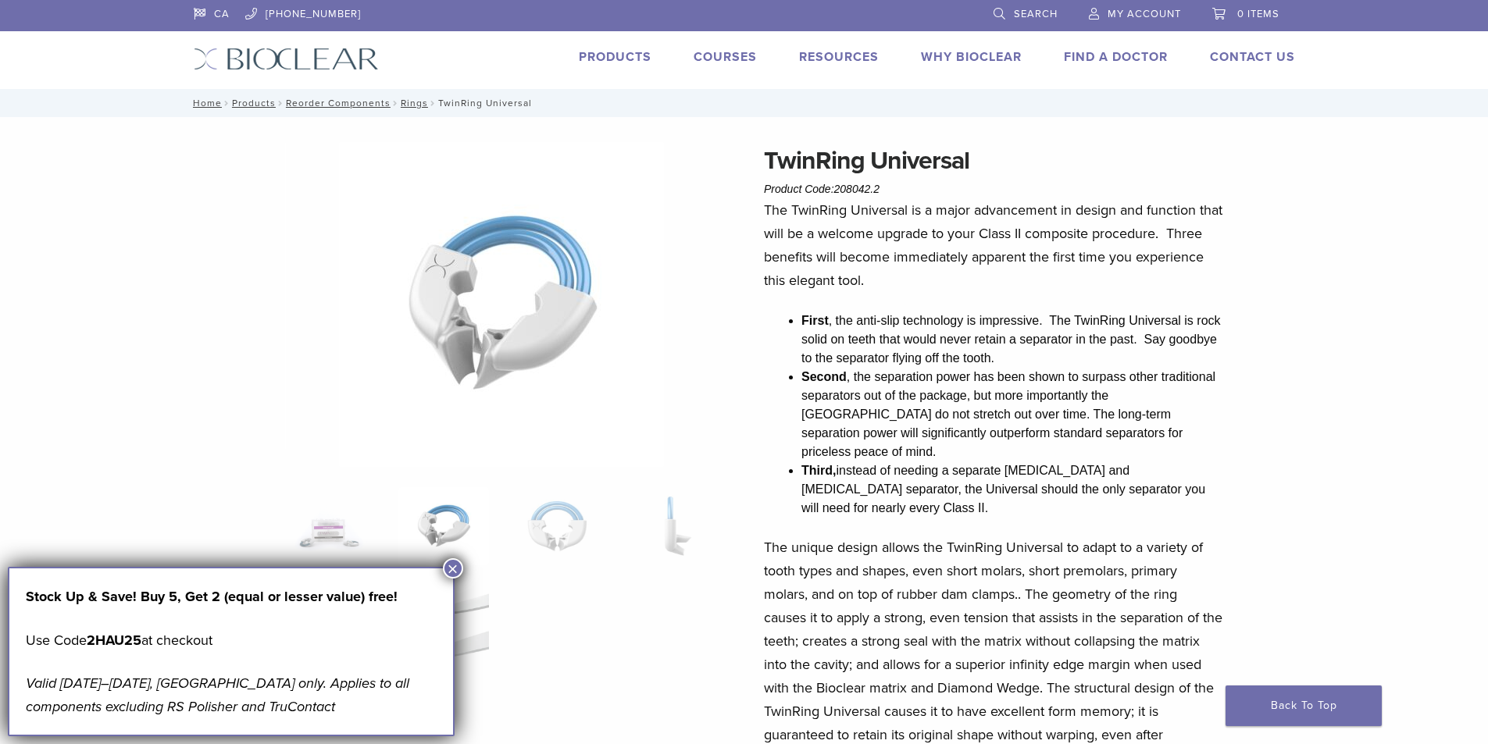
click at [953, 63] on link "Why Bioclear" at bounding box center [971, 57] width 101 height 16
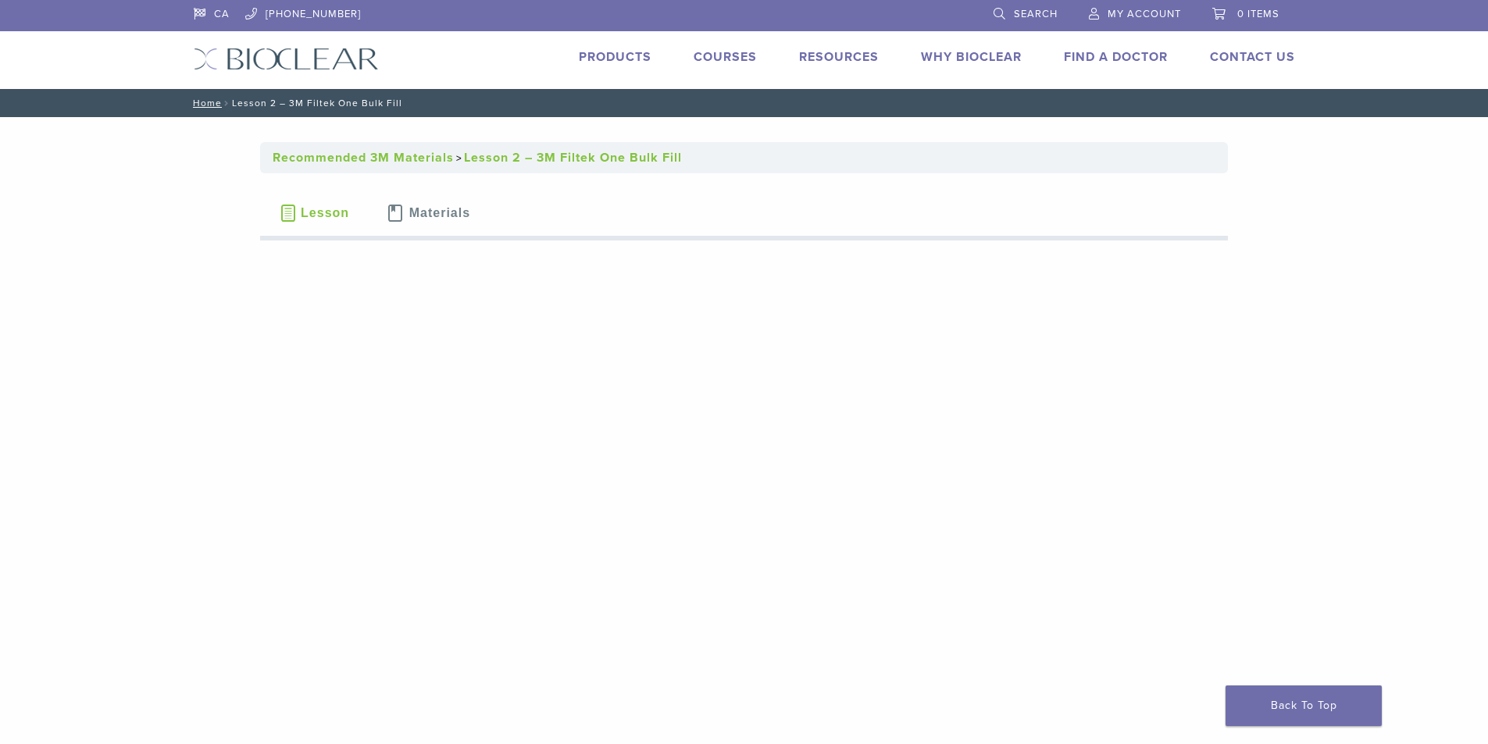
click at [366, 154] on link "Recommended 3M Materials" at bounding box center [363, 158] width 181 height 16
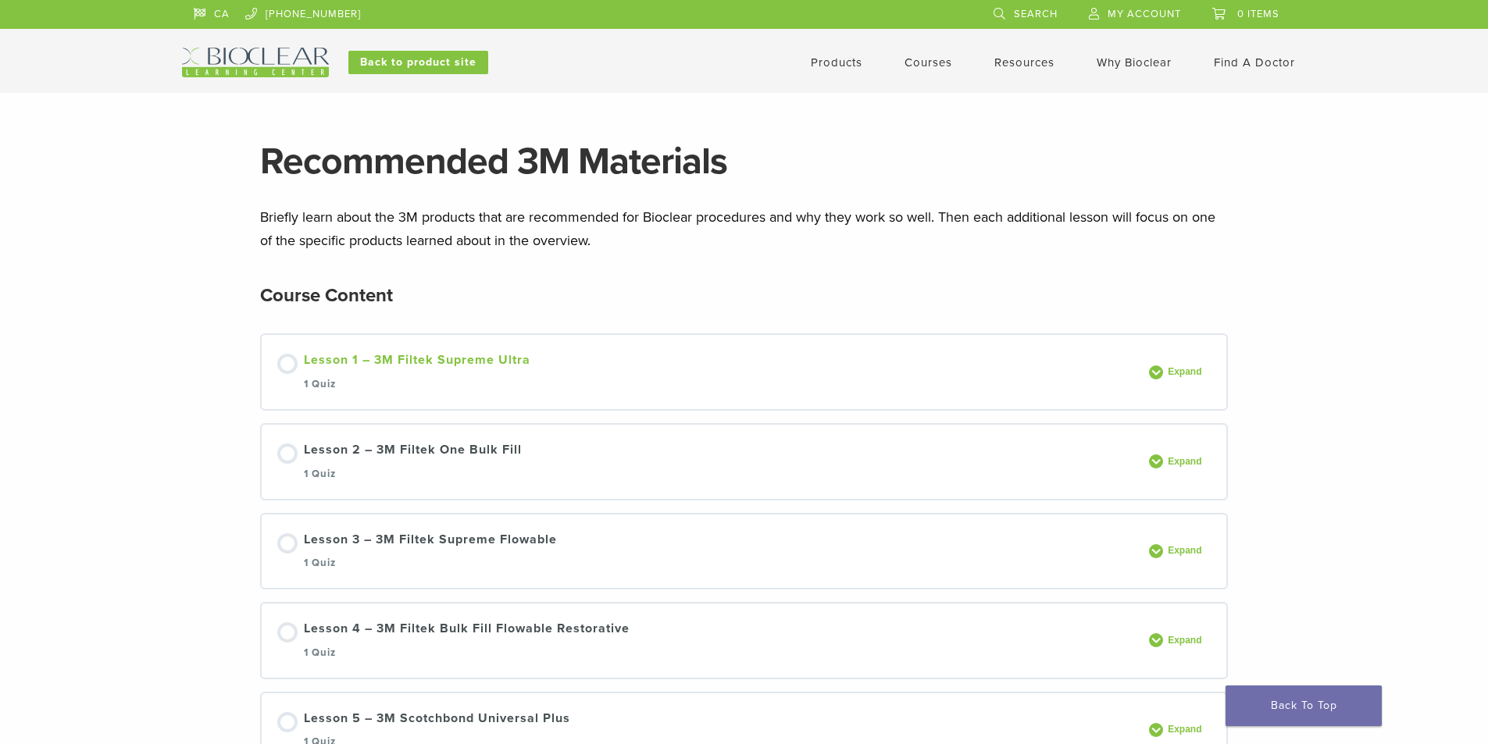
click at [574, 353] on link "Lesson 1 – 3M Filtek Supreme Ultra 1 Quiz" at bounding box center [708, 372] width 863 height 43
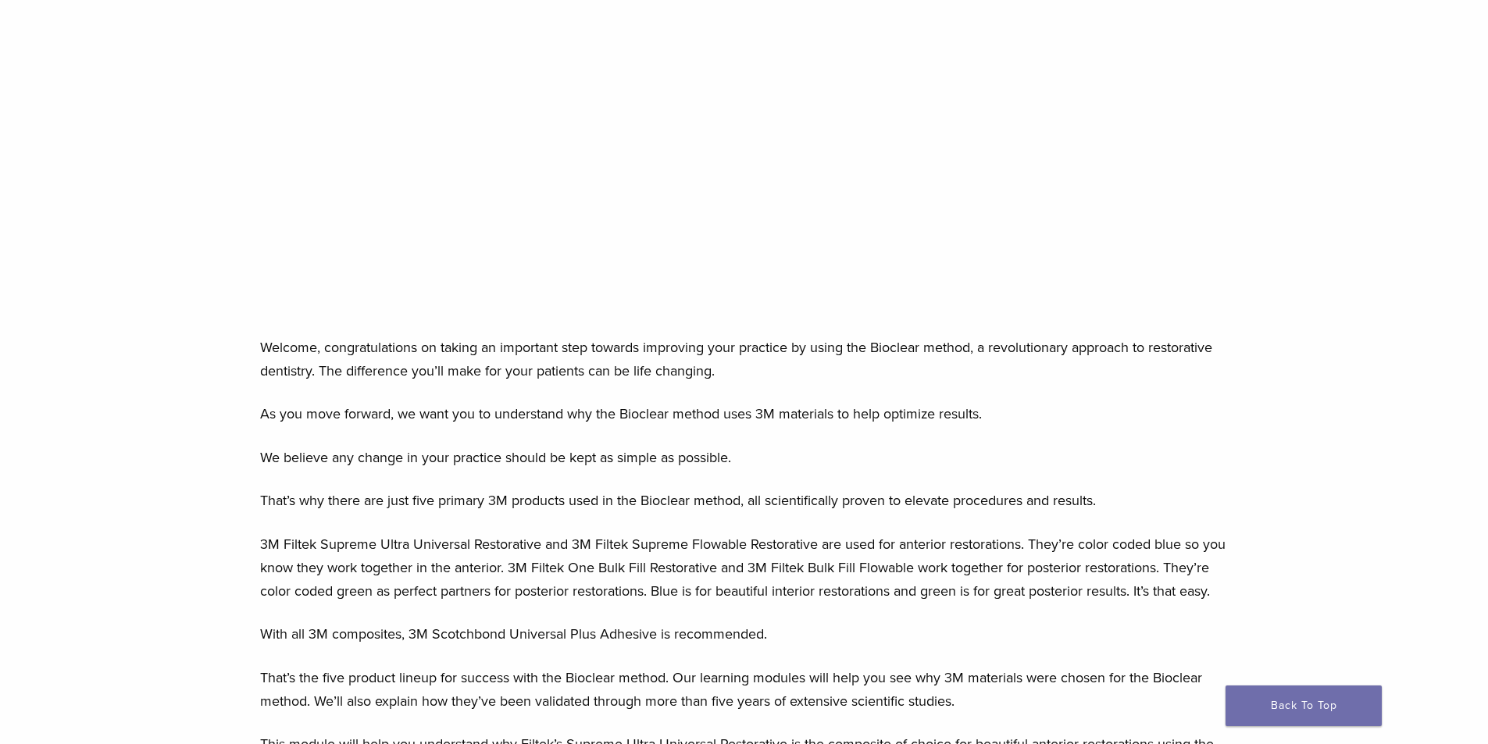
scroll to position [312, 0]
